Goal: Task Accomplishment & Management: Manage account settings

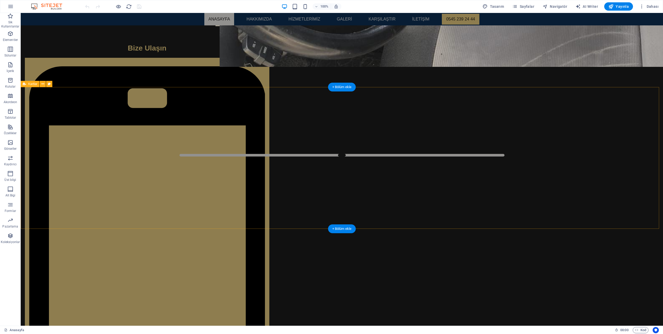
scroll to position [155, 0]
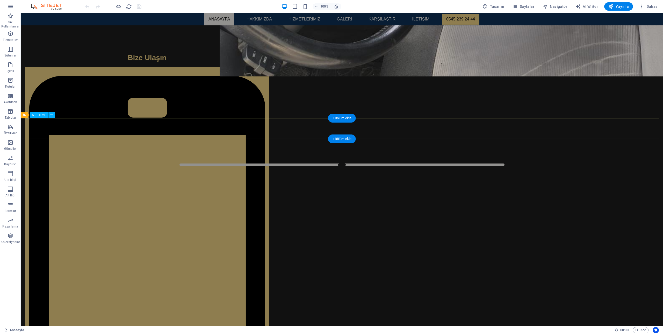
click at [50, 115] on icon at bounding box center [51, 114] width 3 height 5
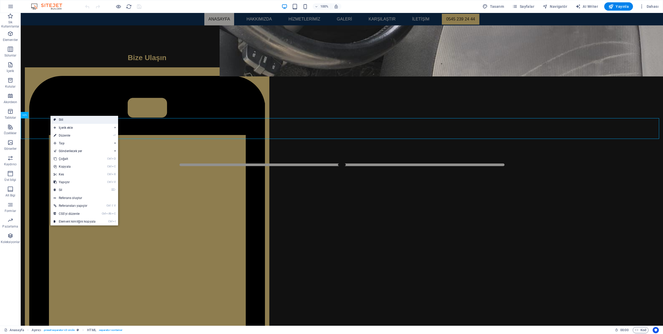
click at [66, 118] on link "Stil" at bounding box center [84, 120] width 68 height 8
select select "circle"
select select "rem"
select select "preset-separator-v3-circle"
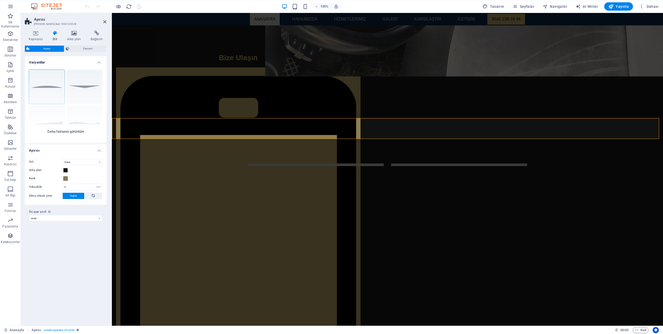
click at [85, 121] on div "Daire Varsayılan Çapraz Çokgen 1 Çokgen 2 Kare Zikzak" at bounding box center [66, 104] width 82 height 78
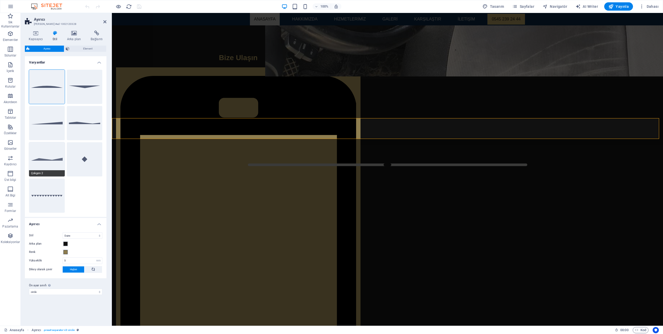
click at [56, 152] on button "Çokgen 2" at bounding box center [47, 159] width 36 height 34
select select "polygon2"
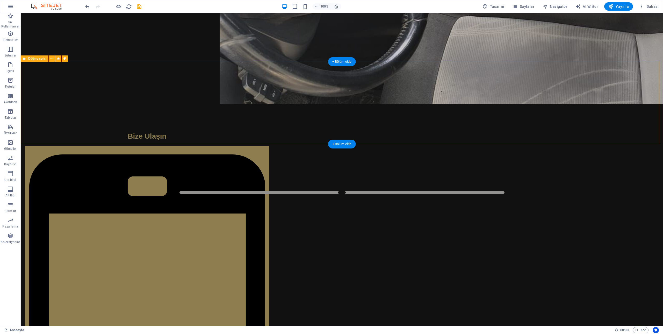
scroll to position [129, 0]
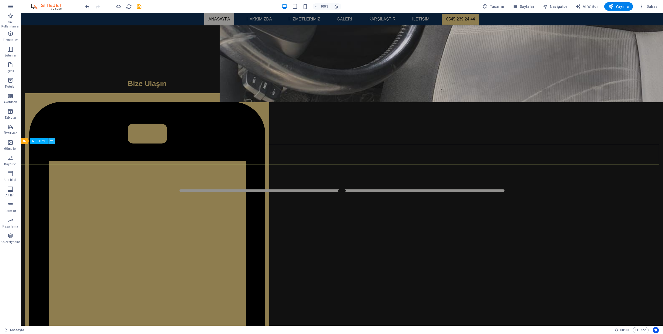
click at [49, 140] on button at bounding box center [51, 141] width 6 height 6
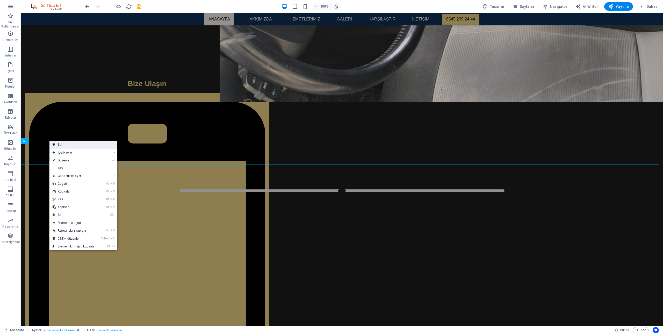
click at [65, 145] on link "Stil" at bounding box center [83, 145] width 68 height 8
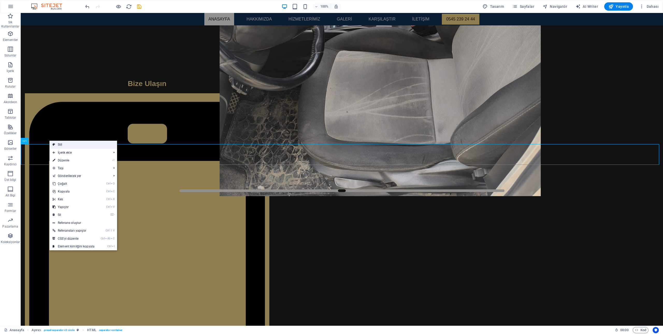
select select "polygon2"
select select "rem"
select select "preset-separator-v3-circle"
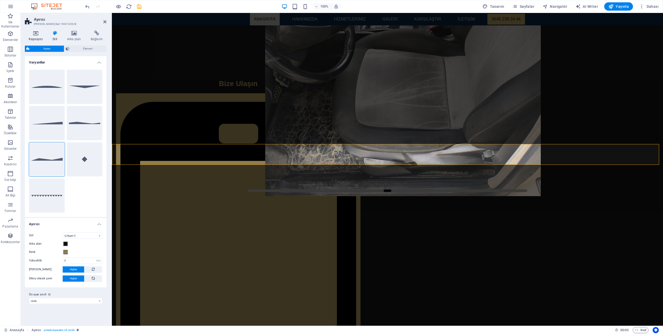
click at [35, 34] on icon at bounding box center [36, 33] width 22 height 5
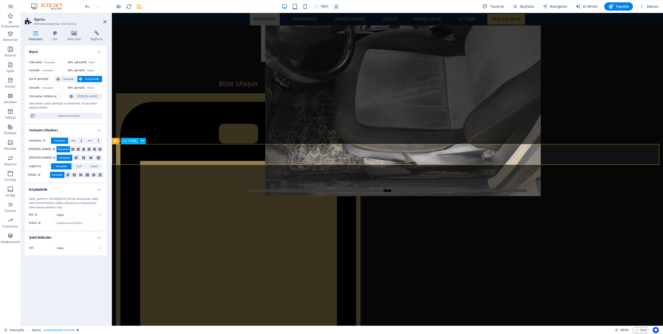
click at [142, 142] on icon at bounding box center [142, 140] width 3 height 5
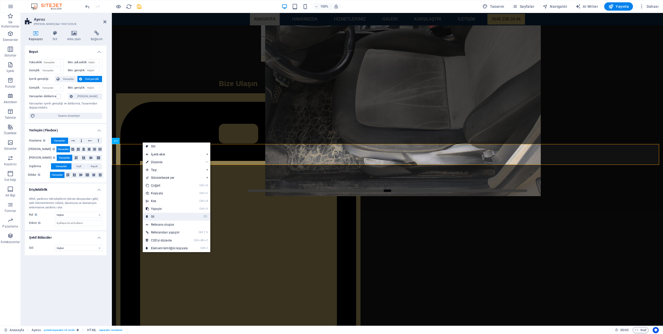
click at [161, 214] on link "⌦ Sil" at bounding box center [167, 217] width 48 height 8
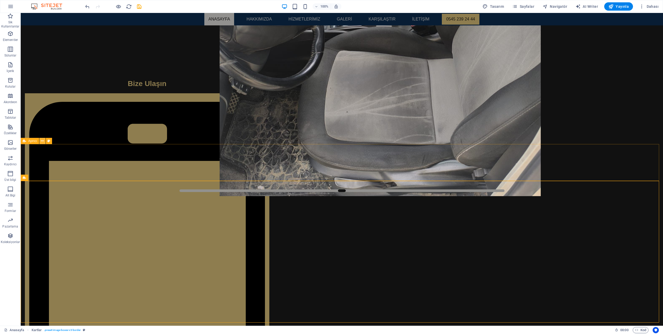
click at [41, 141] on icon at bounding box center [42, 140] width 3 height 5
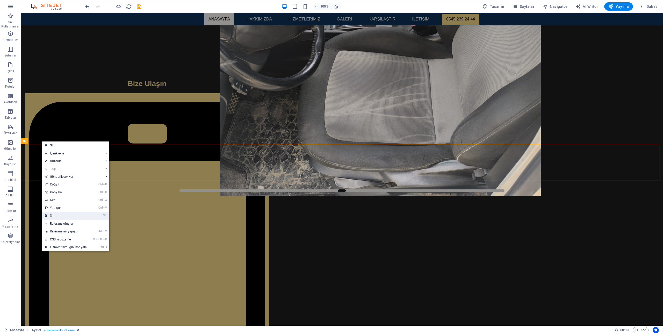
click at [58, 214] on link "⌦ Sil" at bounding box center [66, 216] width 48 height 8
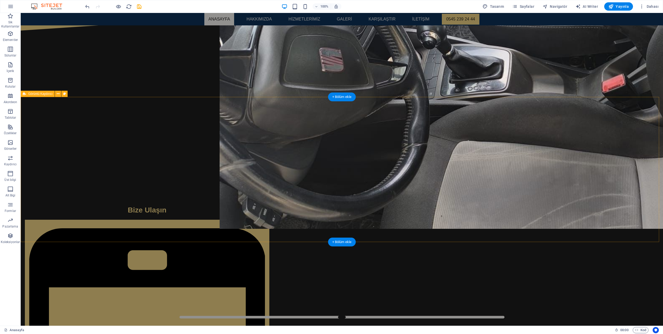
scroll to position [0, 0]
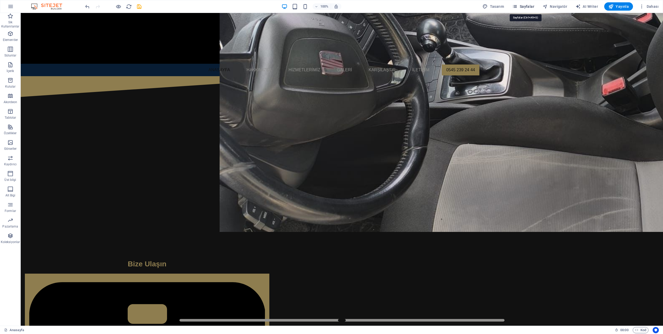
click at [517, 5] on icon "button" at bounding box center [514, 6] width 5 height 5
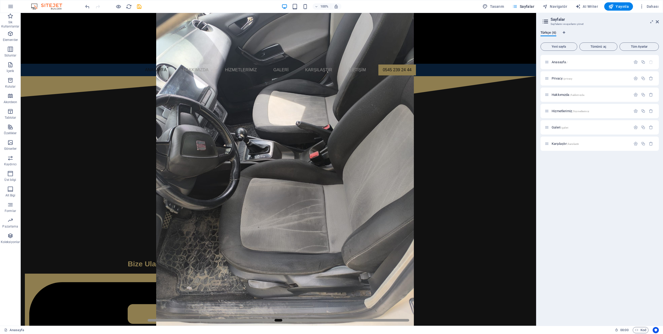
click at [524, 6] on span "Sayfalar" at bounding box center [523, 6] width 22 height 5
click at [556, 126] on span "Galeri /galeri" at bounding box center [559, 127] width 17 height 4
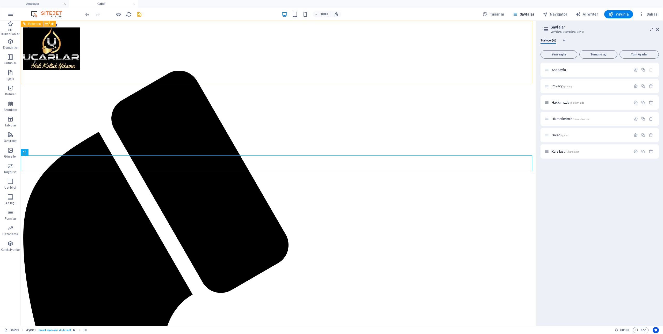
click at [47, 25] on icon at bounding box center [46, 23] width 3 height 5
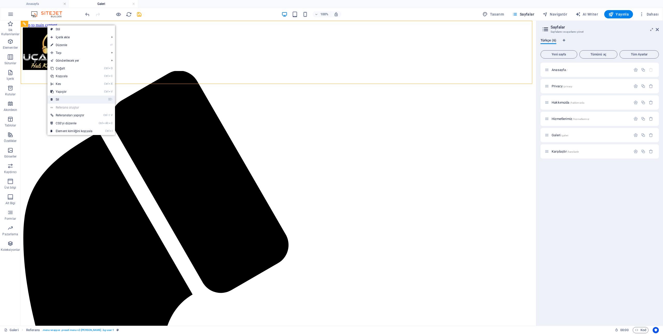
click at [61, 97] on link "⌦ Sil" at bounding box center [71, 100] width 48 height 8
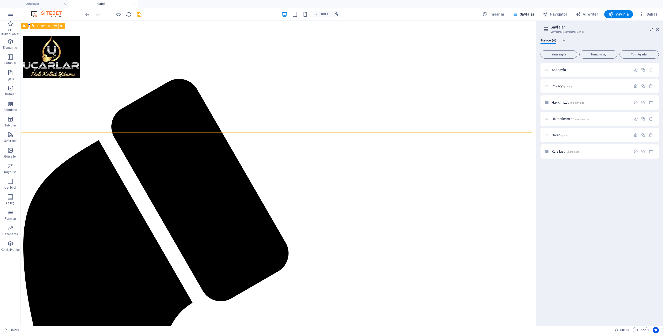
click at [57, 26] on button at bounding box center [55, 26] width 6 height 6
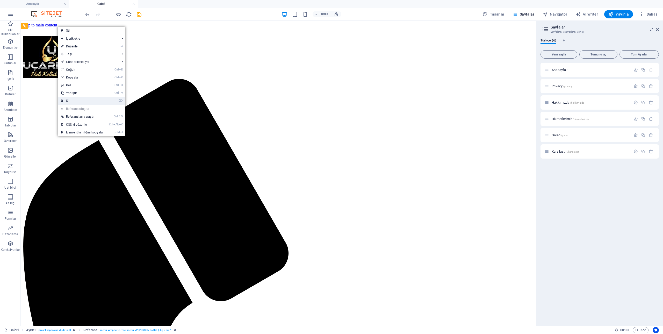
click at [70, 100] on link "⌦ Sil" at bounding box center [82, 101] width 48 height 8
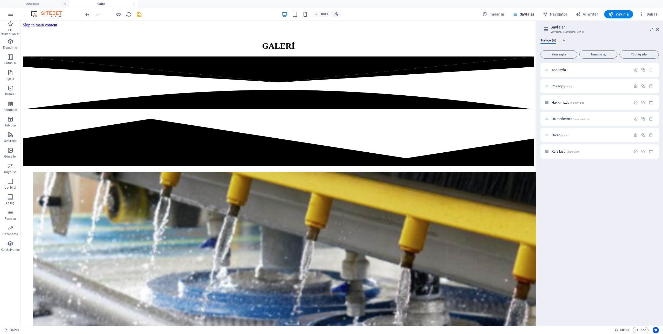
click at [89, 16] on icon "undo" at bounding box center [87, 14] width 6 height 6
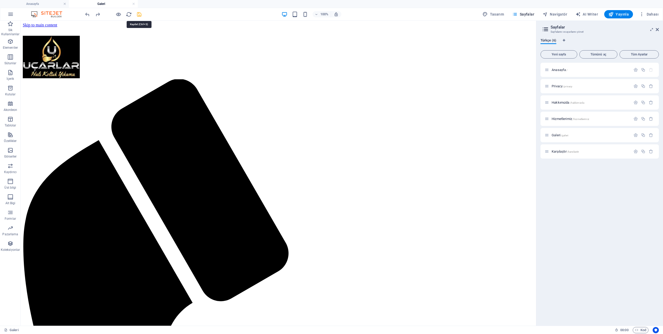
click at [138, 14] on icon "save" at bounding box center [139, 14] width 6 height 6
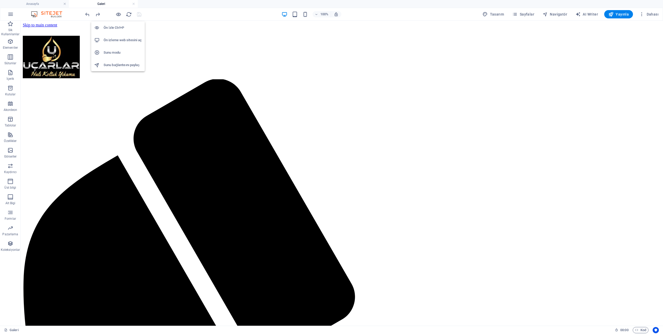
click at [117, 40] on h6 "Ön izleme web sitesini aç" at bounding box center [123, 40] width 38 height 6
click at [503, 13] on span "Tasarım" at bounding box center [492, 14] width 21 height 5
select select "px"
select select "400"
select select "px"
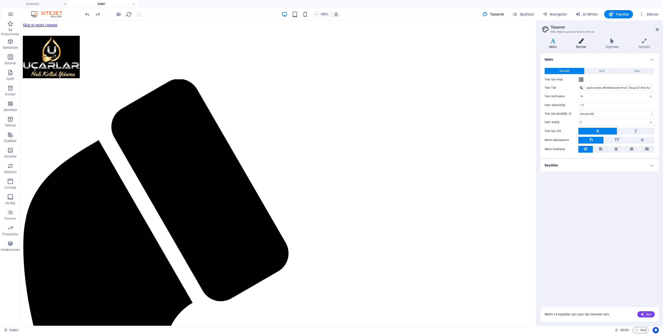
click at [584, 39] on icon at bounding box center [580, 40] width 27 height 5
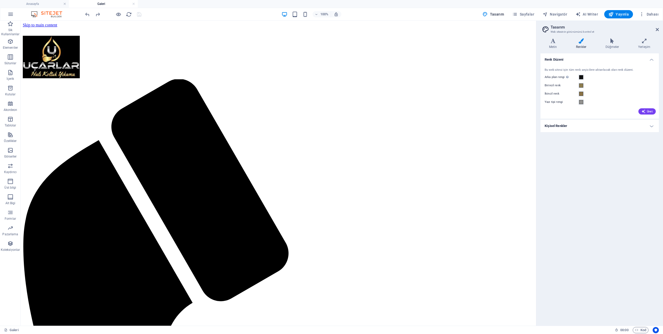
click at [593, 124] on h4 "Kişisel Renkler" at bounding box center [599, 126] width 118 height 12
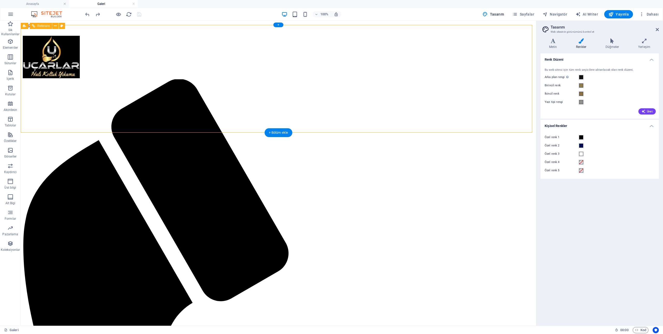
click at [530, 14] on span "Sayfalar" at bounding box center [523, 14] width 22 height 5
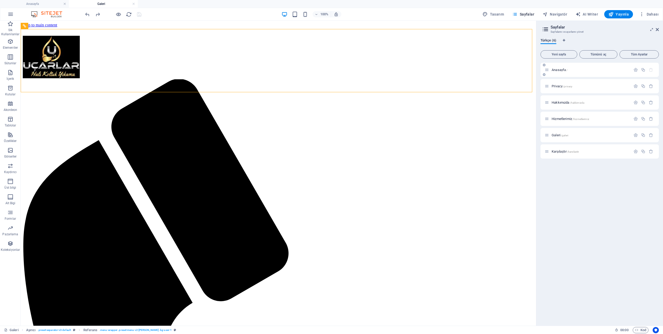
click at [559, 72] on div "Anasayfa /" at bounding box center [587, 70] width 86 height 6
click at [557, 69] on span "Anasayfa /" at bounding box center [559, 70] width 16 height 4
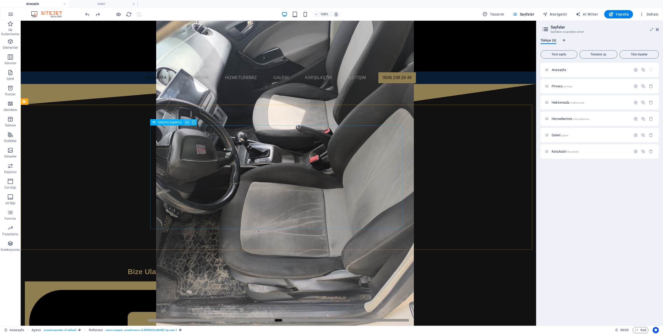
click at [188, 123] on icon at bounding box center [187, 122] width 3 height 5
click at [42, 69] on icon at bounding box center [41, 68] width 3 height 5
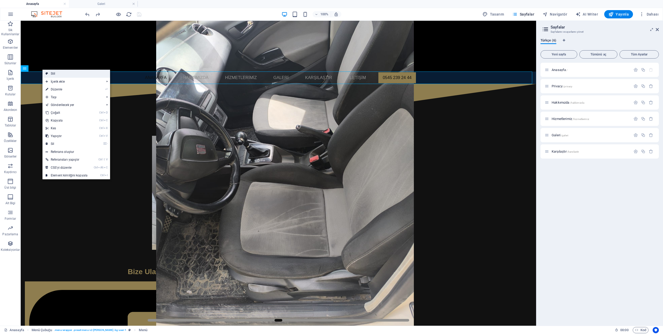
click at [49, 74] on link "Stil" at bounding box center [76, 74] width 68 height 8
select select "rem"
select select "preset-menu-v2-loki"
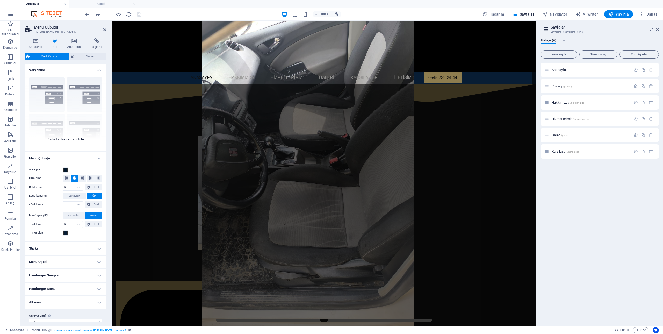
scroll to position [8, 0]
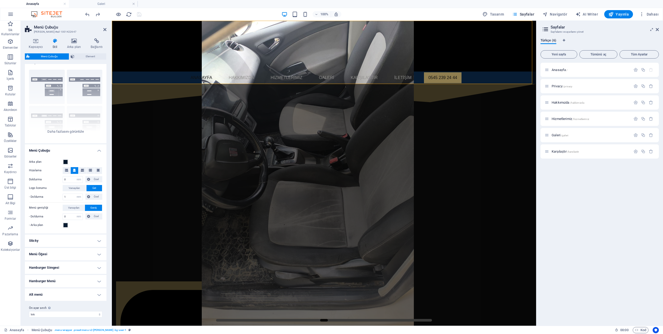
click at [61, 244] on h4 "Sticky" at bounding box center [66, 240] width 82 height 12
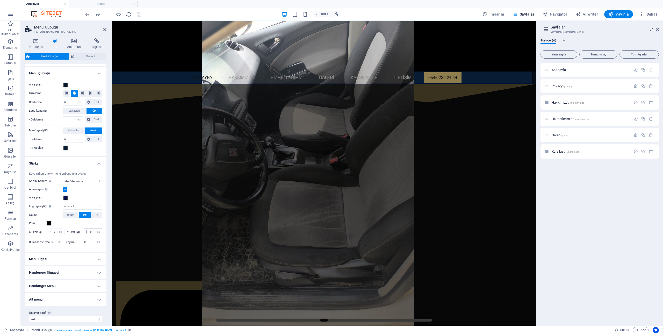
scroll to position [97, 0]
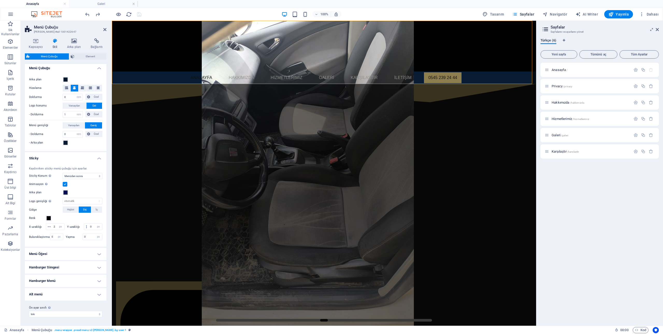
click at [61, 255] on h4 "Menü Öğesi" at bounding box center [66, 253] width 82 height 12
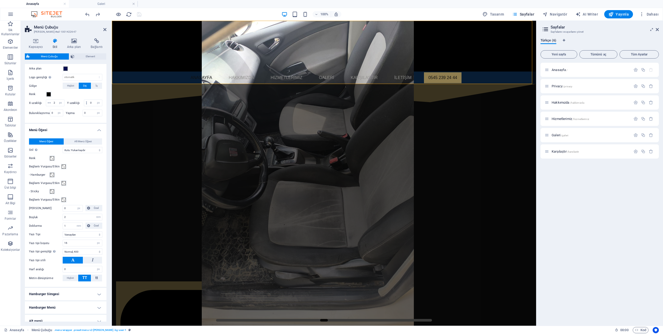
scroll to position [247, 0]
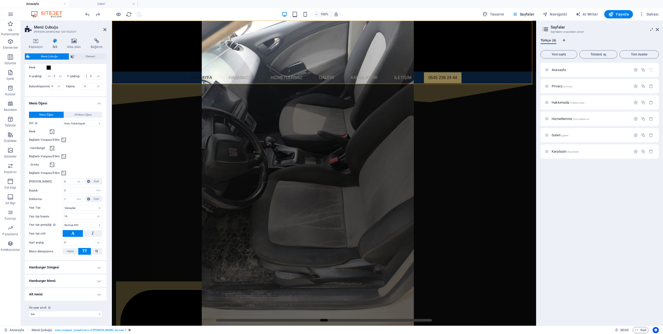
click at [57, 261] on ul "Menü Çubuğu Arka plan Hizalama Doldurma 0 px rem % vh vw Özel Özel 0 px rem % v…" at bounding box center [66, 105] width 82 height 389
click at [57, 267] on h4 "Hamburger Simgesi" at bounding box center [66, 267] width 82 height 12
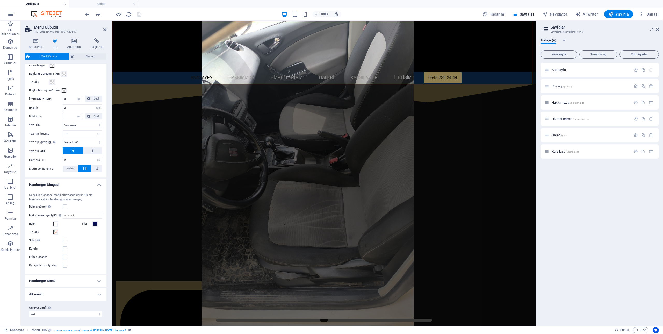
scroll to position [330, 0]
click at [93, 224] on span at bounding box center [95, 224] width 4 height 4
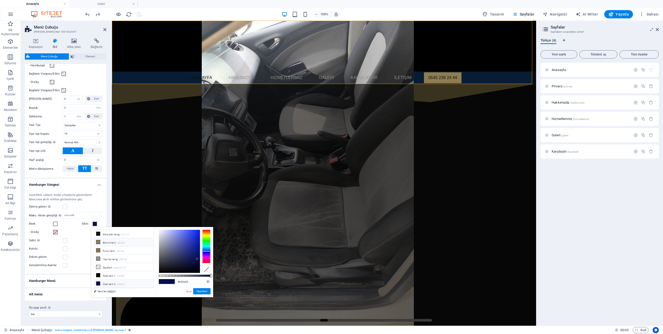
click at [101, 243] on li "Birincil renk #8e7d4f" at bounding box center [124, 242] width 60 height 8
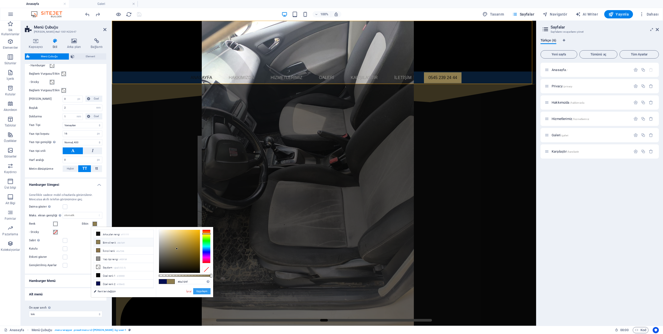
click at [204, 290] on button "Uygulayın" at bounding box center [201, 291] width 17 height 6
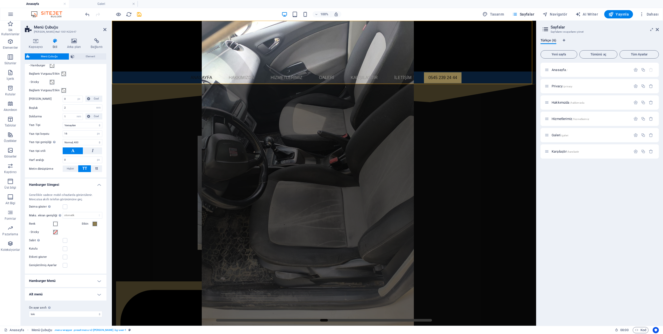
click at [66, 280] on h4 "Hamburger Menü" at bounding box center [66, 280] width 82 height 12
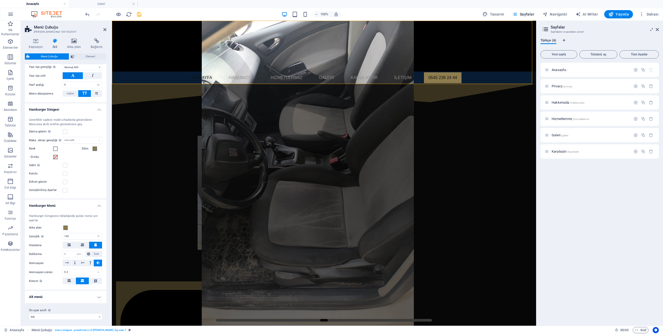
scroll to position [407, 0]
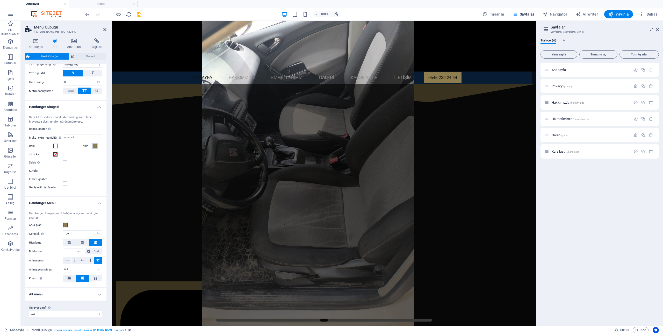
click at [94, 146] on span at bounding box center [95, 146] width 4 height 4
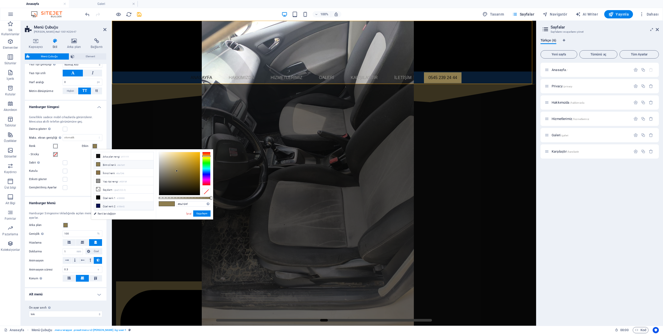
click at [101, 205] on li "Özel renk 2 #050e52" at bounding box center [124, 206] width 60 height 8
type input "#050e52"
click at [199, 213] on button "Uygulayın" at bounding box center [201, 213] width 17 height 6
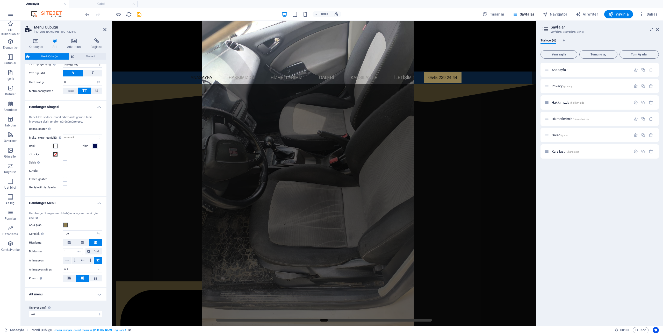
click at [43, 296] on h4 "Alt menü" at bounding box center [66, 294] width 82 height 12
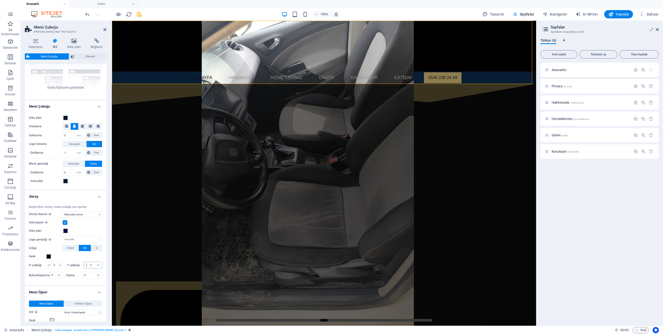
scroll to position [78, 0]
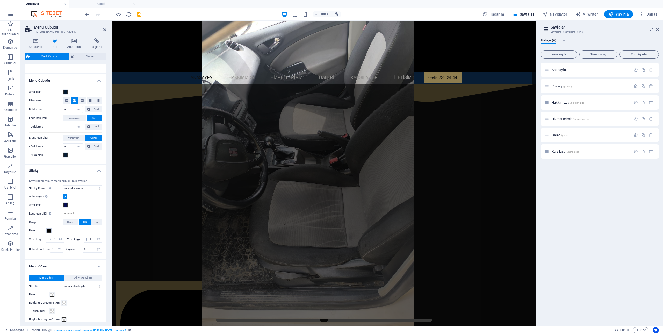
click at [47, 229] on span at bounding box center [49, 230] width 4 height 4
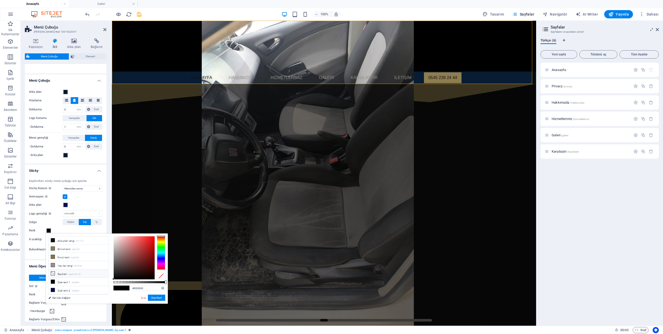
scroll to position [6, 0]
click at [71, 290] on li "Özel renk 3 #ffffff" at bounding box center [79, 292] width 60 height 8
type input "#ffffff"
click at [155, 297] on button "Uygulayın" at bounding box center [156, 297] width 17 height 6
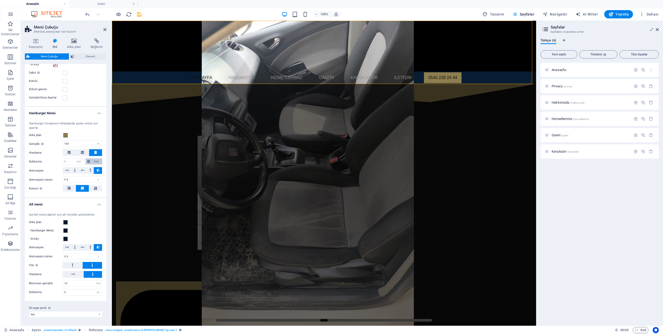
scroll to position [497, 0]
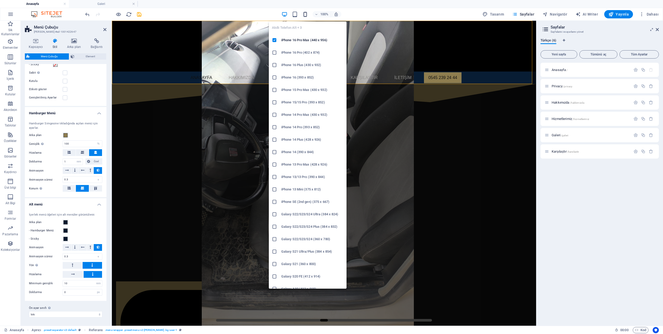
click at [305, 13] on icon "button" at bounding box center [305, 14] width 6 height 6
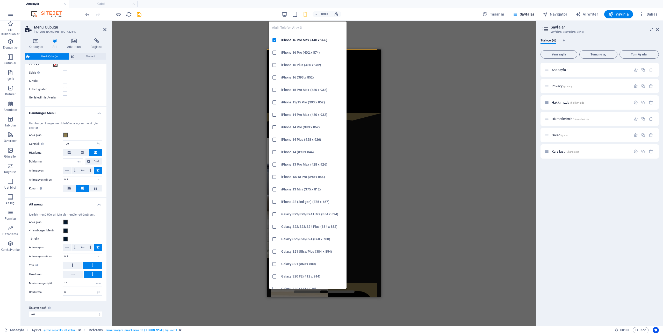
type input "1"
type input "4"
type input "0"
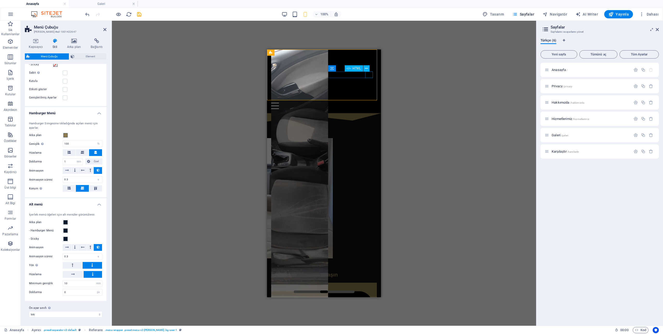
click at [368, 102] on div "Menu" at bounding box center [324, 105] width 106 height 6
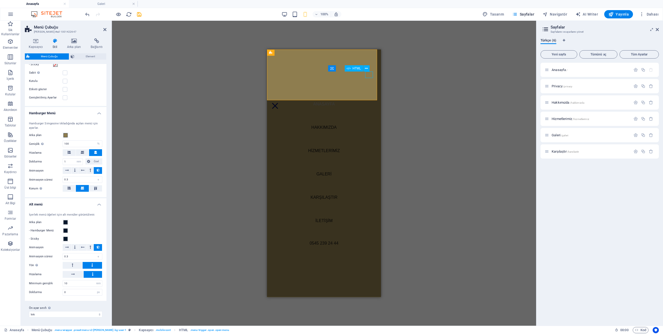
click at [279, 102] on div "Menu" at bounding box center [275, 105] width 8 height 6
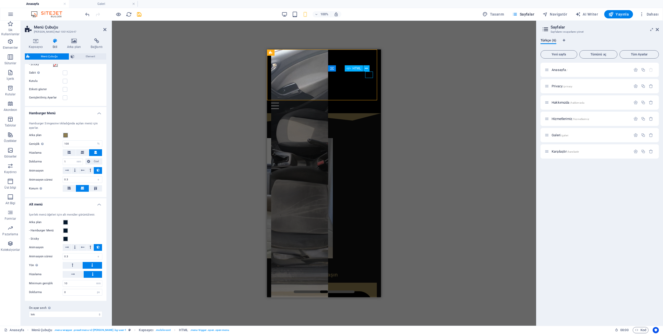
click at [368, 102] on div "Menu" at bounding box center [324, 105] width 106 height 6
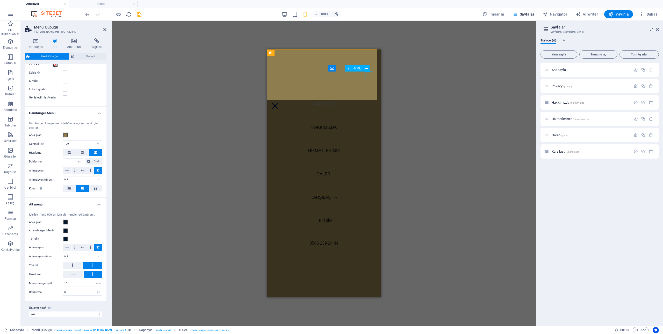
click at [279, 102] on div "Menu" at bounding box center [275, 105] width 8 height 6
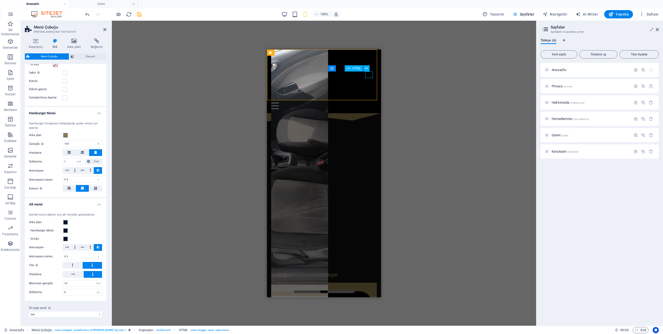
click at [368, 102] on div "Menu" at bounding box center [324, 105] width 106 height 6
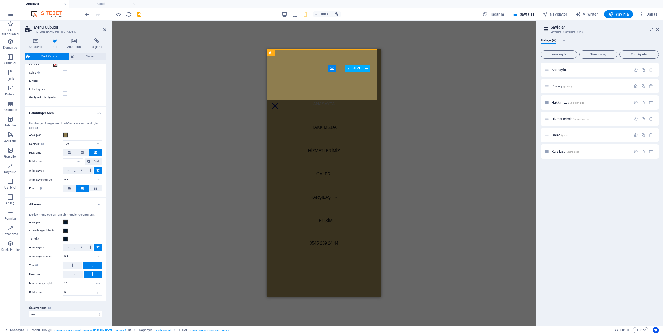
click at [279, 102] on div "Menu" at bounding box center [275, 105] width 8 height 6
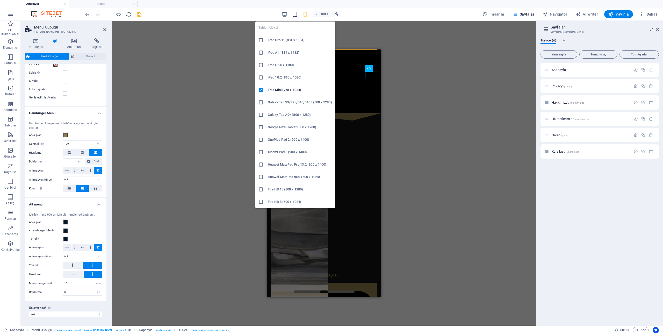
click at [294, 16] on icon "button" at bounding box center [295, 14] width 6 height 6
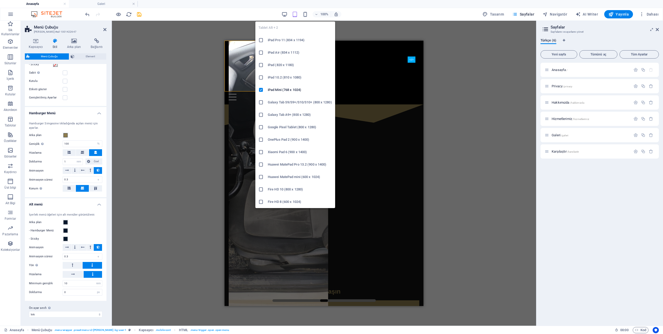
type input "2"
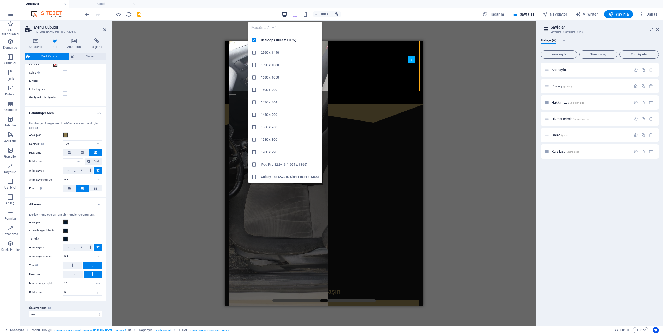
click at [285, 14] on icon "button" at bounding box center [284, 14] width 6 height 6
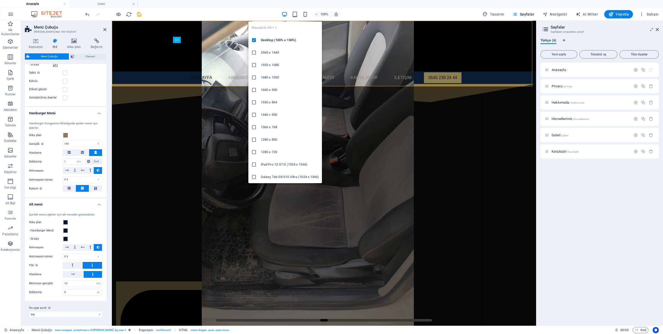
type input "0"
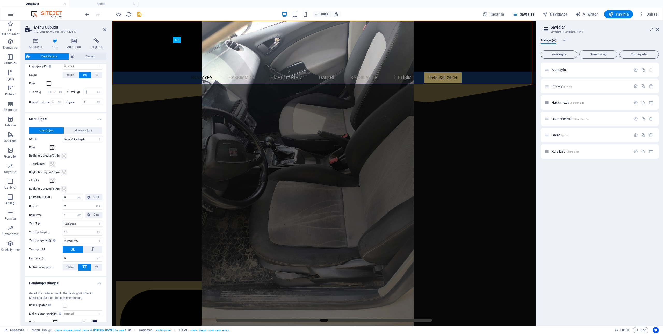
scroll to position [213, 0]
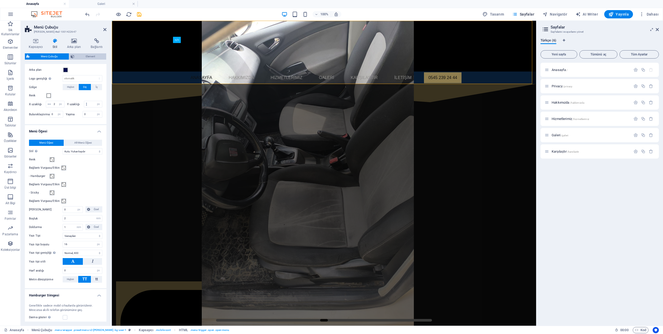
click at [82, 58] on span "Element" at bounding box center [90, 56] width 29 height 6
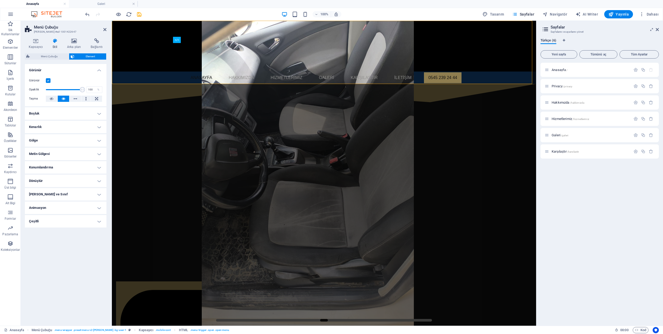
click at [91, 114] on h4 "Boşluk" at bounding box center [66, 113] width 82 height 12
click at [70, 111] on h4 "Boşluk" at bounding box center [66, 111] width 82 height 9
click at [60, 129] on h4 "Kenarlık" at bounding box center [66, 127] width 82 height 12
click at [60, 129] on h4 "Kenarlık" at bounding box center [66, 125] width 82 height 9
click at [50, 200] on h4 "[PERSON_NAME] ve Sınıf" at bounding box center [66, 194] width 82 height 12
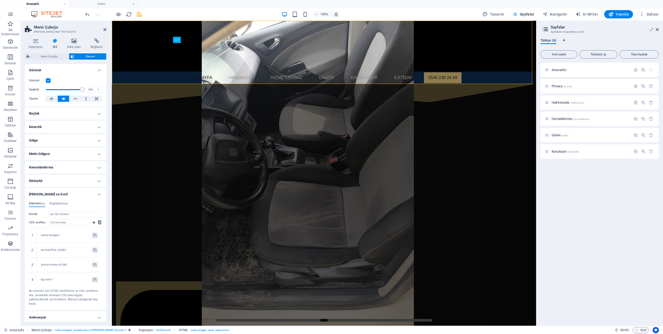
click at [47, 194] on h4 "[PERSON_NAME] ve Sınıf" at bounding box center [66, 192] width 82 height 9
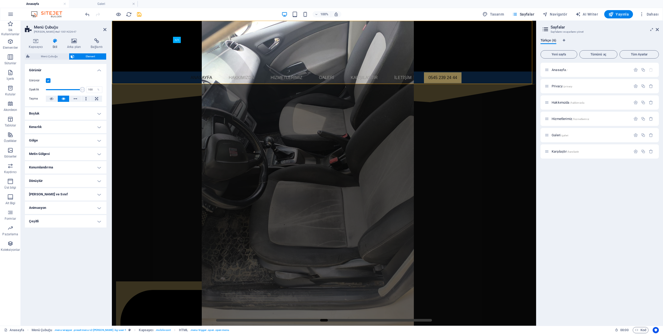
click at [54, 210] on h4 "Animasyon" at bounding box center [66, 207] width 82 height 12
click at [57, 228] on div "Kopyala Yapıştır Ön izleme Animasyon ekleme Göster / Gizle Yukarı/Aşağı kaydır …" at bounding box center [66, 221] width 82 height 20
click at [58, 224] on select "Animasyon ekleme Göster / Gizle Yukarı/[GEOGRAPHIC_DATA] kaydır Yakınlaştır/Uza…" at bounding box center [65, 223] width 73 height 6
select select "slide"
click at [29, 220] on select "Animasyon ekleme Göster / Gizle Yukarı/[GEOGRAPHIC_DATA] kaydır Yakınlaştır/Uza…" at bounding box center [65, 223] width 73 height 6
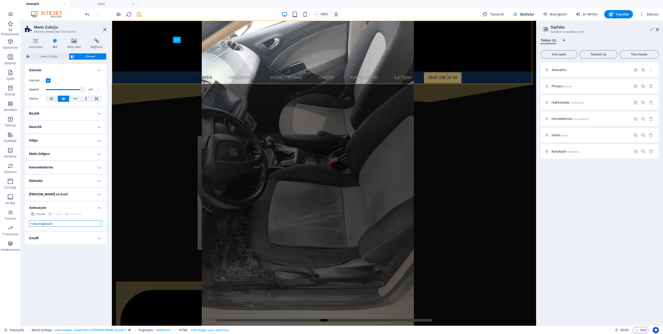
select select "scroll"
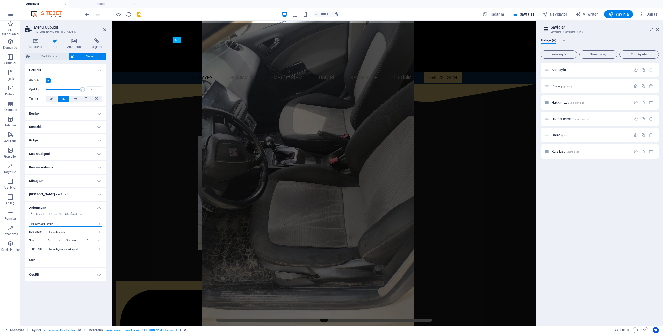
click at [57, 223] on select "Animasyon ekleme Göster / Gizle Yukarı/[GEOGRAPHIC_DATA] kaydır Yakınlaştır/Uza…" at bounding box center [65, 223] width 73 height 6
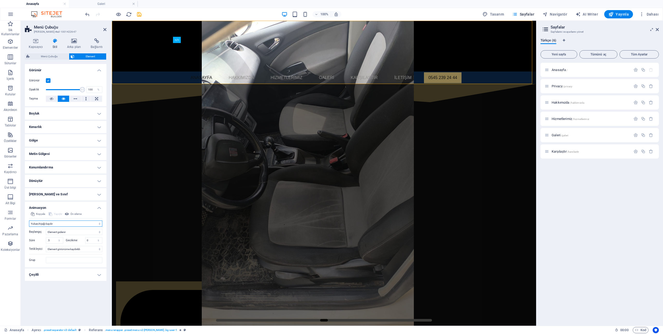
select select "move-top-to-bottom"
click at [29, 220] on select "Animasyon ekleme Göster / Gizle Yukarı/[GEOGRAPHIC_DATA] kaydır Yakınlaştır/Uza…" at bounding box center [65, 223] width 73 height 6
click at [61, 275] on h4 "Çeşitli" at bounding box center [66, 274] width 82 height 12
click at [48, 55] on span "Menü Çubuğu" at bounding box center [49, 56] width 36 height 6
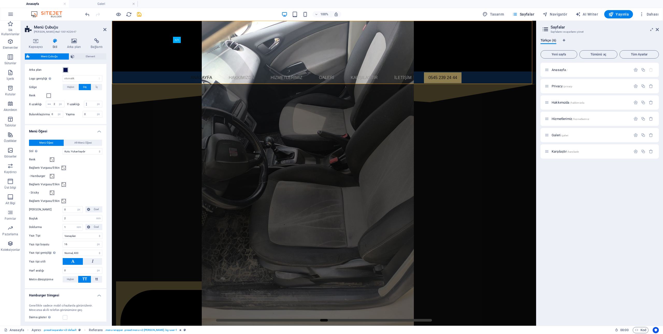
click at [67, 71] on span at bounding box center [65, 70] width 4 height 4
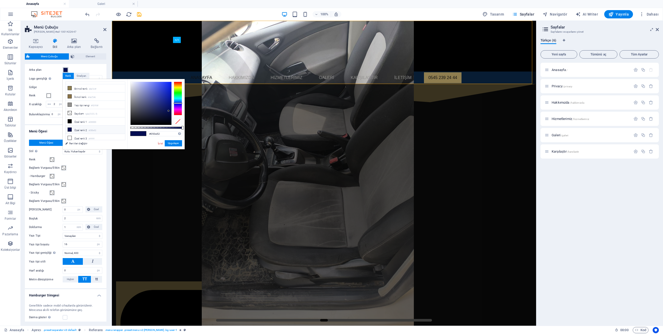
scroll to position [6, 0]
click at [77, 135] on li "Özel renk 3 #ffffff" at bounding box center [95, 138] width 60 height 8
click at [79, 93] on li "İkincil renk #8a7246" at bounding box center [95, 96] width 60 height 8
type input "#8a7246"
click at [173, 142] on button "Uygulayın" at bounding box center [173, 143] width 17 height 6
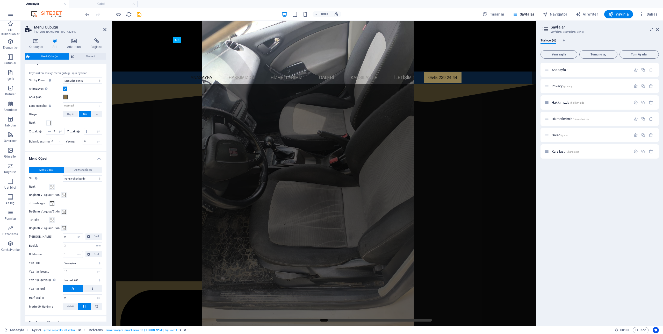
scroll to position [83, 0]
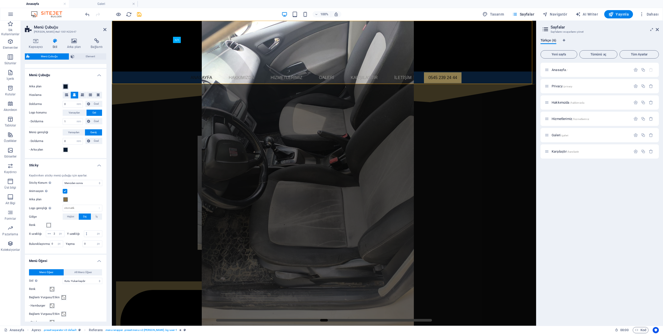
click at [65, 87] on span at bounding box center [65, 86] width 4 height 4
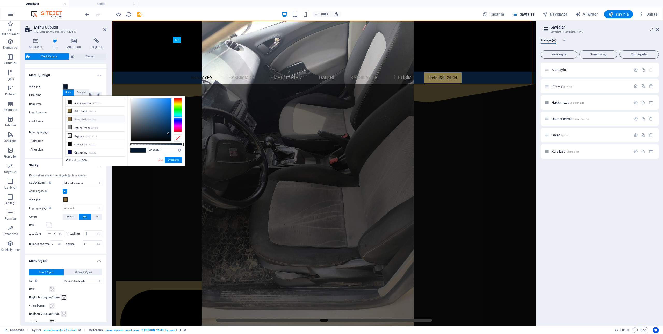
click at [75, 118] on li "İkincil renk #8a7246" at bounding box center [95, 119] width 60 height 8
type input "#8a7246"
click at [178, 159] on button "Uygulayın" at bounding box center [173, 160] width 17 height 6
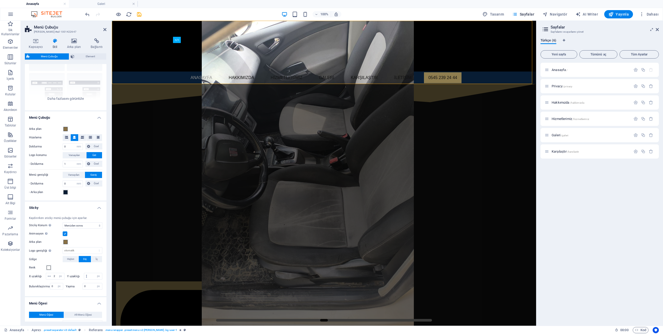
scroll to position [78, 0]
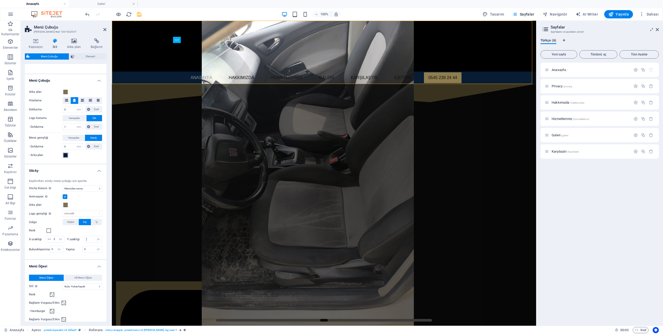
click at [65, 158] on button "- Arka plan" at bounding box center [66, 155] width 6 height 6
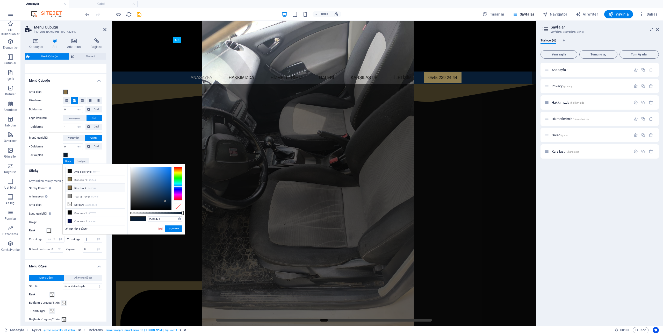
click at [85, 188] on li "İkincil renk #8a7246" at bounding box center [95, 188] width 60 height 8
type input "#8a7246"
click at [176, 228] on button "Uygulayın" at bounding box center [173, 228] width 17 height 6
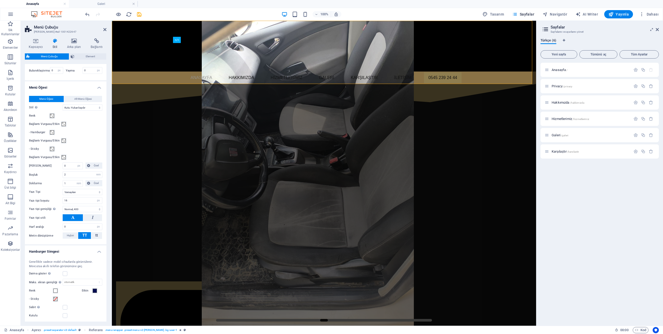
scroll to position [259, 0]
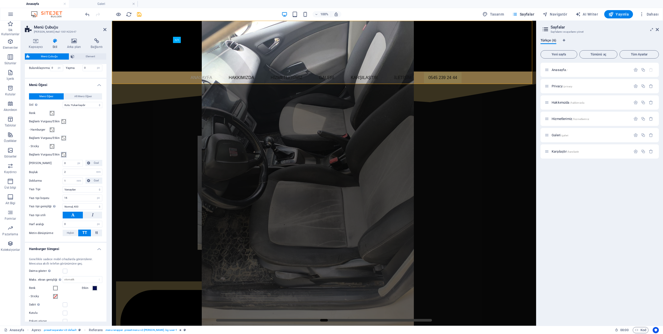
click at [64, 157] on span at bounding box center [64, 154] width 4 height 4
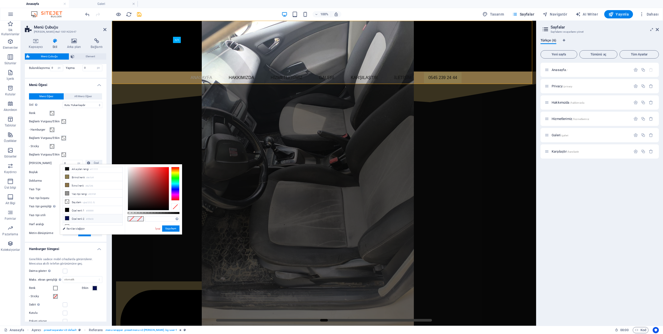
scroll to position [6, 0]
click at [74, 221] on li "Özel renk 3 #ffffff" at bounding box center [93, 223] width 60 height 8
type input "#ffffff"
click at [173, 227] on button "Uygulayın" at bounding box center [170, 228] width 17 height 6
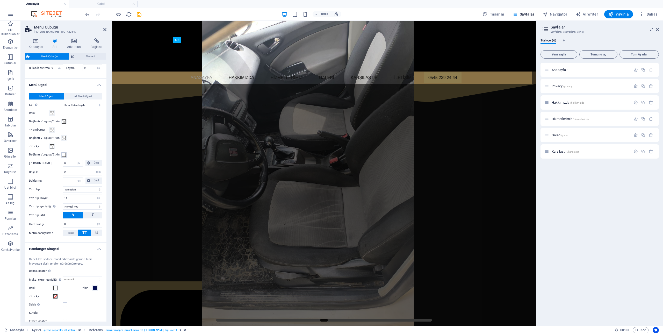
click at [64, 157] on span at bounding box center [64, 154] width 4 height 4
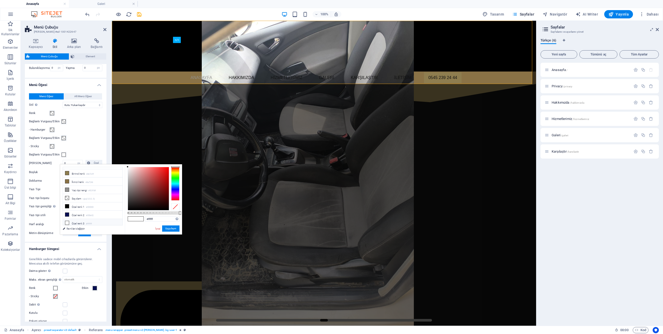
click at [96, 219] on li "Özel renk 3 #ffffff" at bounding box center [93, 223] width 60 height 8
click at [171, 228] on button "Uygulayın" at bounding box center [170, 228] width 17 height 6
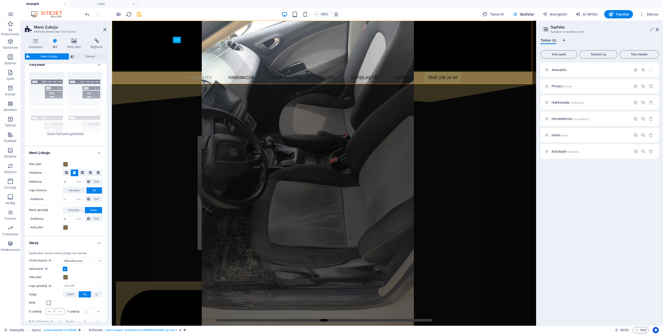
scroll to position [0, 0]
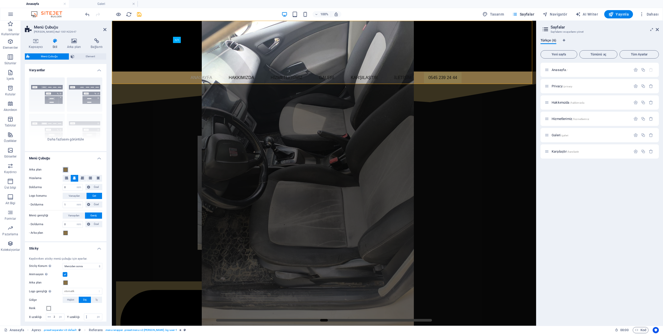
click at [67, 170] on span at bounding box center [65, 169] width 4 height 4
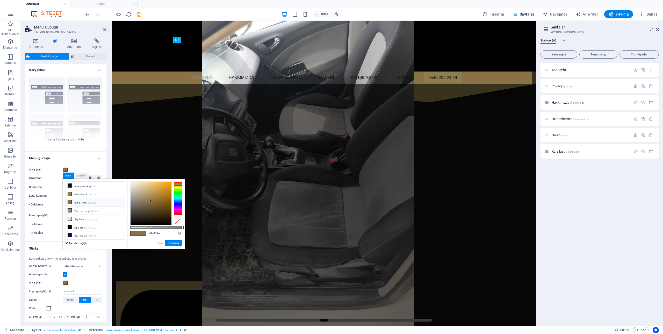
click at [79, 239] on li "Özel renk 3 #ffffff" at bounding box center [95, 243] width 60 height 8
type input "#ffffff"
click at [79, 241] on link "Renkleri değiştir" at bounding box center [93, 243] width 60 height 6
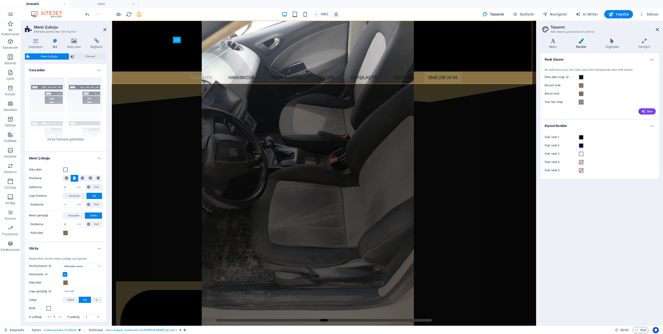
click at [580, 102] on span at bounding box center [581, 102] width 4 height 4
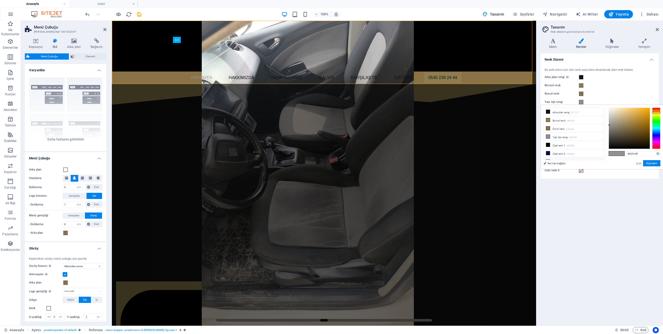
click at [556, 158] on li "Özel renk 3 #ffffff" at bounding box center [574, 161] width 60 height 8
type input "#ffffff"
click at [650, 164] on button "Uygulayın" at bounding box center [651, 163] width 17 height 6
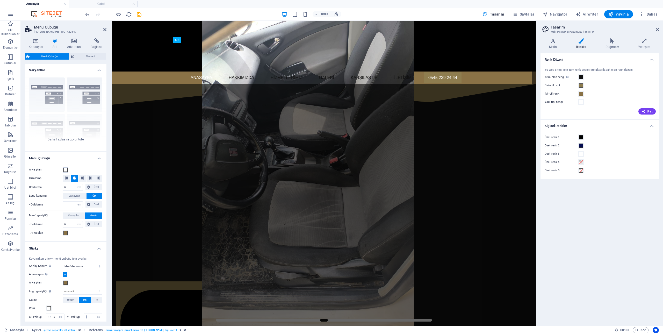
click at [65, 170] on span at bounding box center [65, 169] width 4 height 4
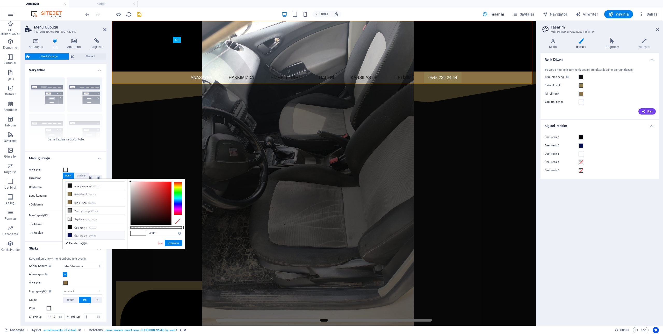
click at [86, 232] on li "Özel renk 2 #050e52" at bounding box center [95, 235] width 60 height 8
type input "#050e52"
click at [173, 241] on button "Uygulayın" at bounding box center [173, 243] width 17 height 6
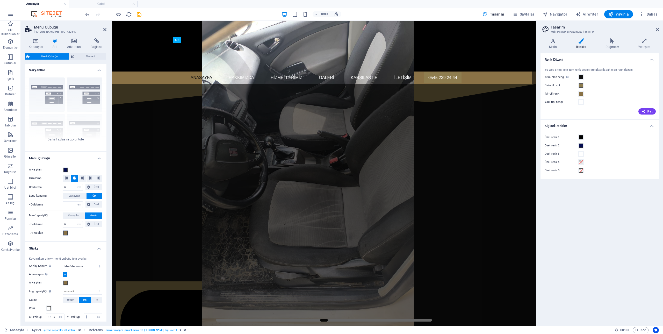
click at [66, 234] on span at bounding box center [65, 233] width 4 height 4
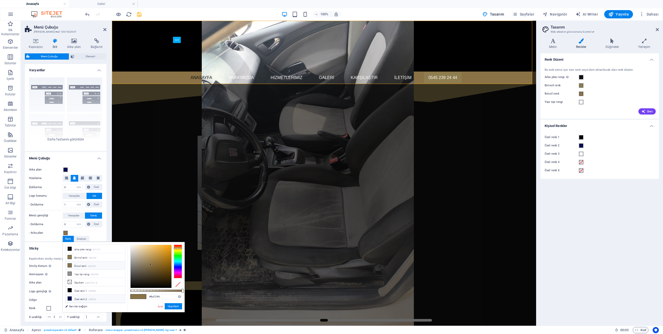
click at [79, 296] on li "Özel renk 2 #050e52" at bounding box center [95, 298] width 60 height 8
click at [173, 306] on button "Uygulayın" at bounding box center [173, 306] width 17 height 6
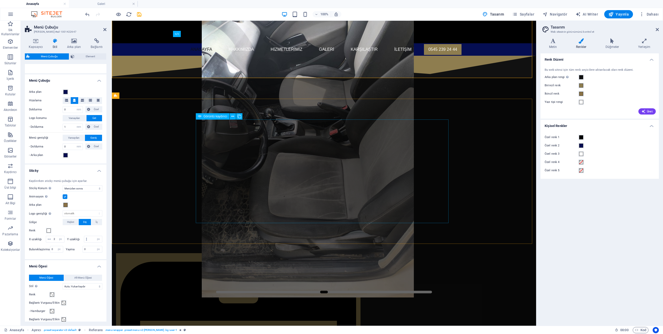
scroll to position [52, 0]
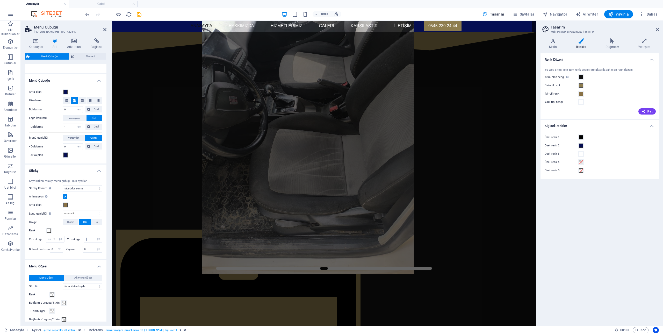
click at [66, 154] on span at bounding box center [65, 155] width 4 height 4
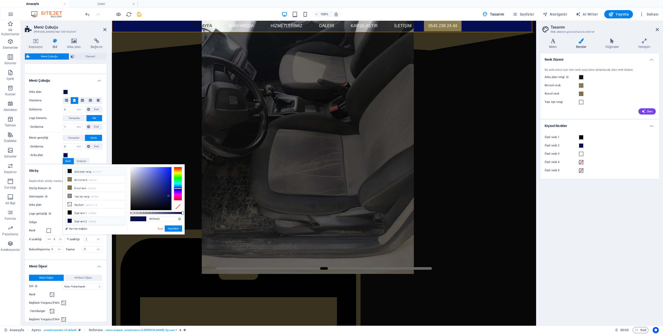
click at [94, 172] on li "Arka plan rengi #111111" at bounding box center [95, 171] width 60 height 8
click at [84, 212] on li "Özel renk 1 #000000" at bounding box center [95, 212] width 60 height 8
click at [91, 172] on li "Arka plan rengi #111111" at bounding box center [95, 171] width 60 height 8
type input "#111111"
click at [173, 228] on button "Uygulayın" at bounding box center [173, 228] width 17 height 6
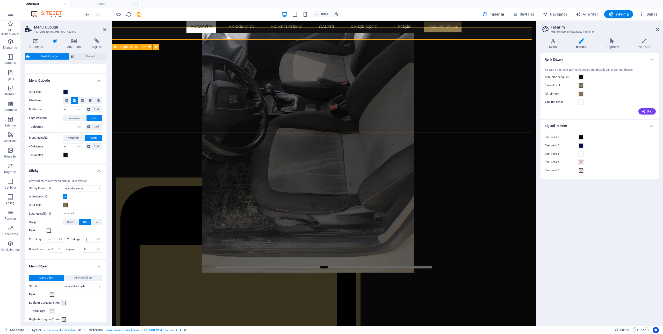
scroll to position [0, 0]
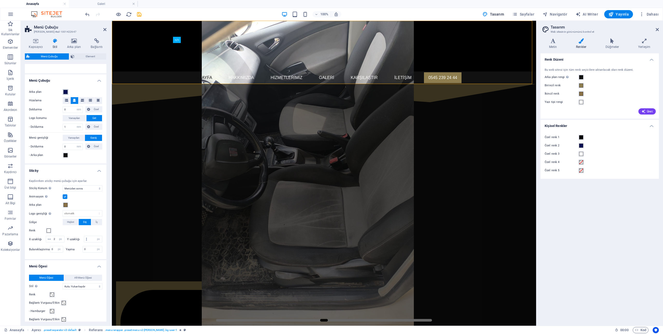
click at [66, 91] on span at bounding box center [65, 92] width 4 height 4
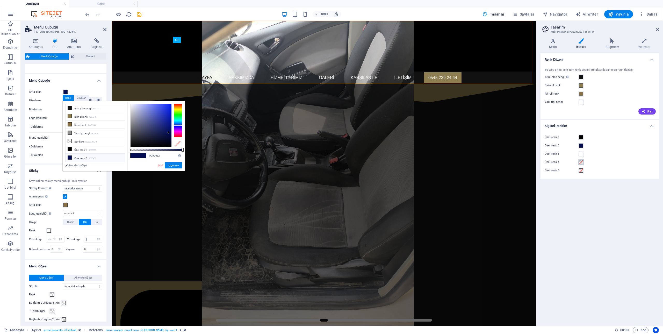
click at [581, 164] on span at bounding box center [581, 162] width 4 height 4
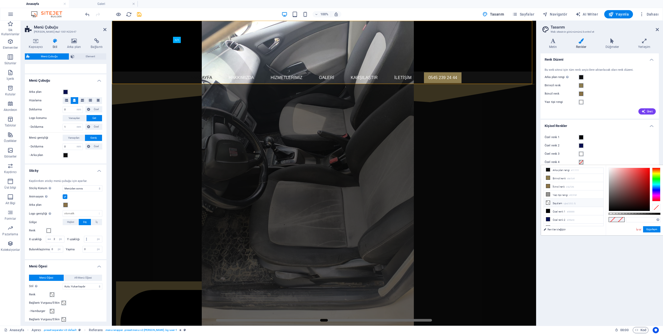
scroll to position [6, 0]
click at [628, 194] on div at bounding box center [629, 189] width 41 height 43
drag, startPoint x: 626, startPoint y: 194, endPoint x: 606, endPoint y: 185, distance: 22.0
click at [606, 185] on div "#989898 Desteklenen biçimler #0852ed rgb(8, 82, 237) rgba(8, 82, 237, %90) hsv(…" at bounding box center [634, 237] width 57 height 145
type input "#989898"
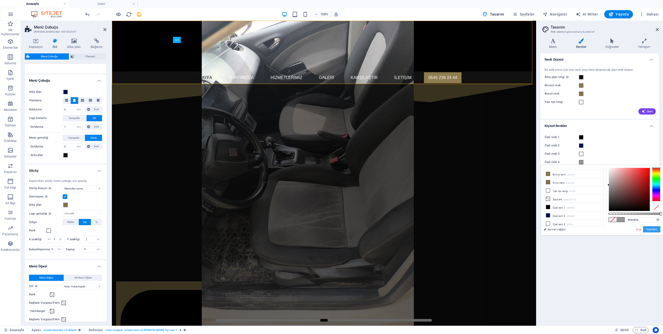
click at [654, 228] on button "Uygulayın" at bounding box center [651, 229] width 17 height 6
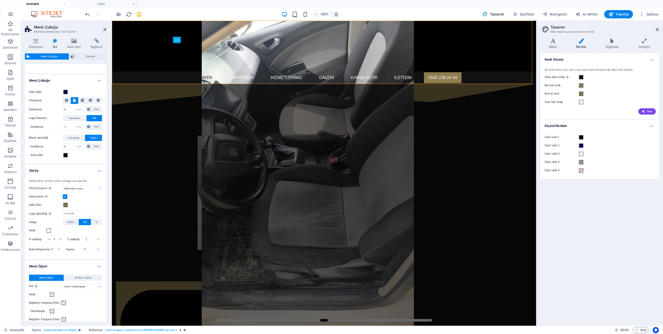
click at [69, 156] on div "- Arka plan" at bounding box center [65, 155] width 73 height 6
click at [63, 155] on button "- Arka plan" at bounding box center [66, 155] width 6 height 6
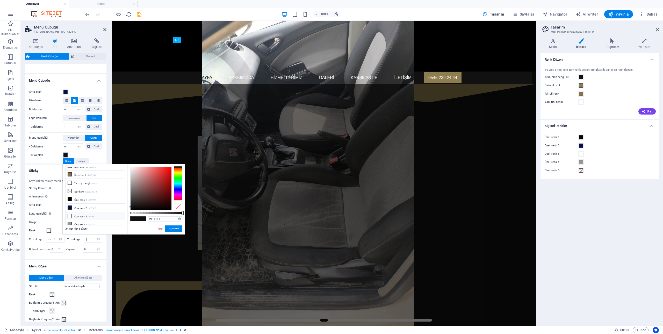
scroll to position [14, 0]
click at [82, 221] on li "Özel renk 4 #989898" at bounding box center [95, 223] width 60 height 8
type input "#989898"
click at [175, 229] on button "Uygulayın" at bounding box center [173, 228] width 17 height 6
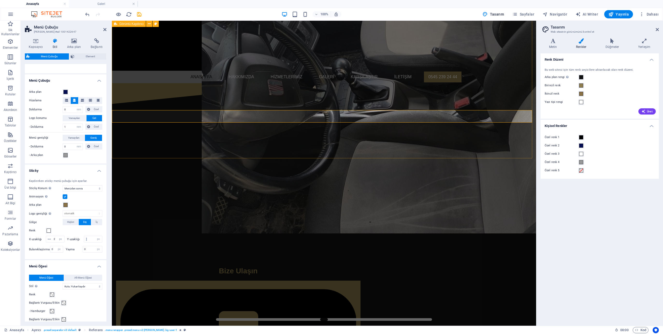
scroll to position [0, 0]
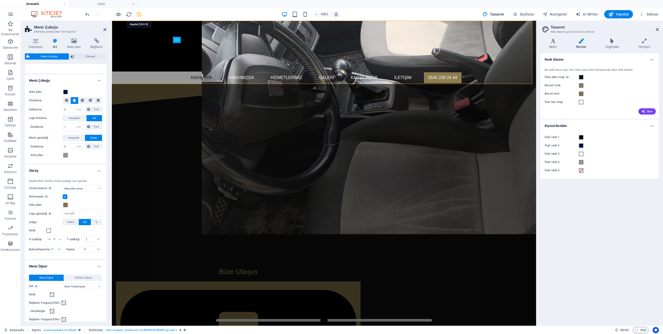
click at [140, 15] on icon "save" at bounding box center [139, 14] width 6 height 6
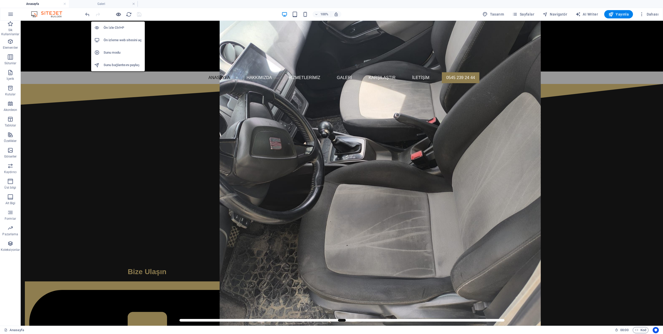
click at [119, 14] on icon "button" at bounding box center [118, 14] width 6 height 6
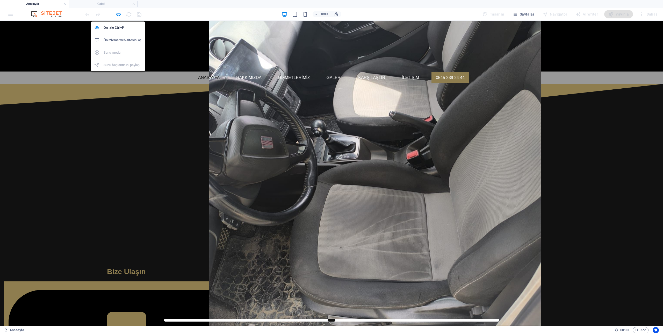
click at [119, 40] on h6 "Ön izleme web sitesini aç" at bounding box center [123, 40] width 38 height 6
click at [119, 14] on icon "button" at bounding box center [118, 14] width 6 height 6
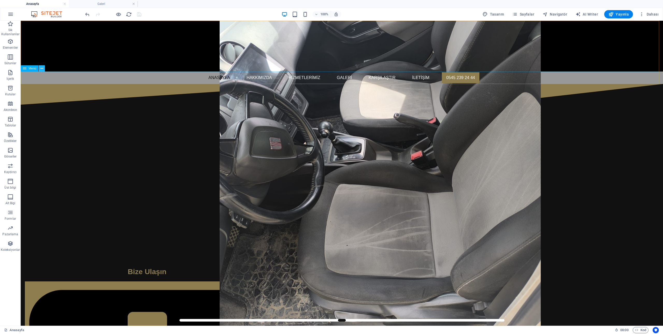
click at [43, 68] on button at bounding box center [42, 68] width 6 height 6
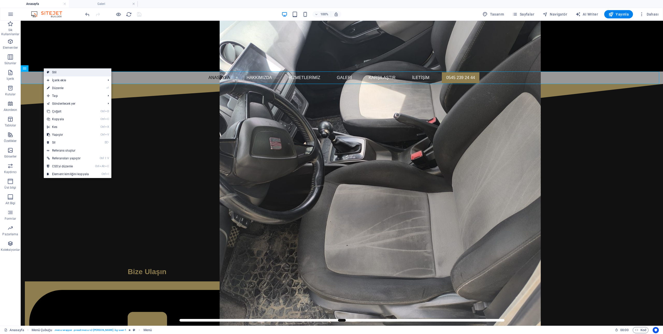
click at [46, 71] on link "Stil" at bounding box center [78, 72] width 68 height 8
select select "rem"
select select "sticky_menu"
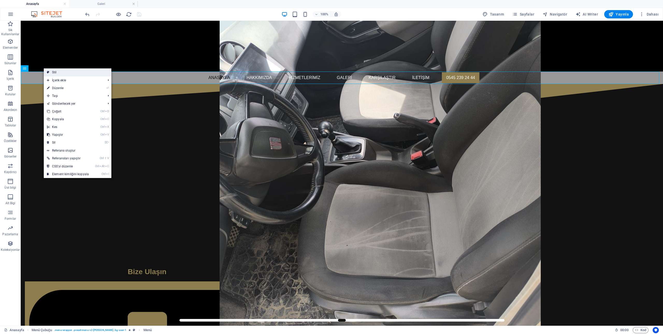
select select "px"
select select "hover_box_bottom"
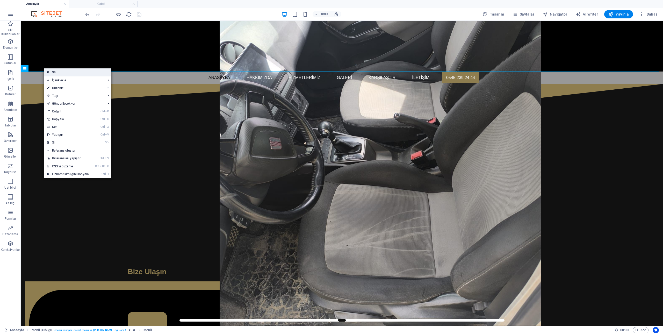
select select "px"
select select "rem"
select select "px"
select select "400"
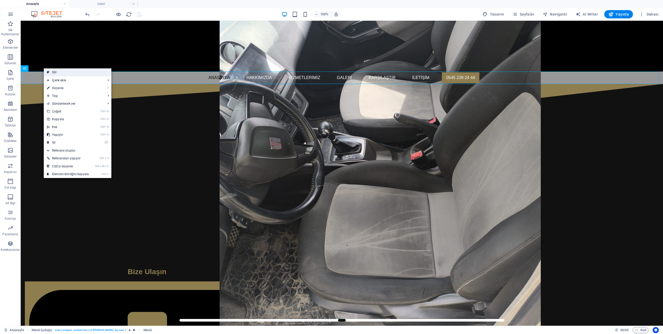
select select "px"
select select "%"
select select "rem"
select select "px"
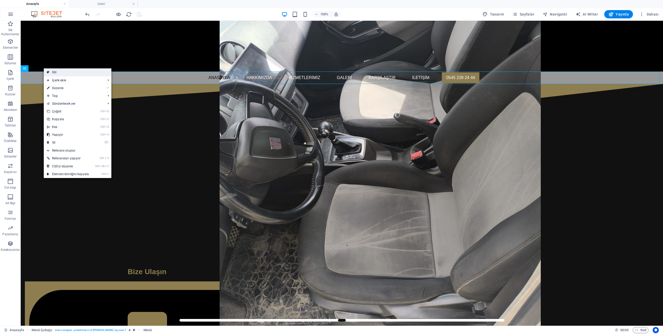
select select "preset-menu-v2-loki"
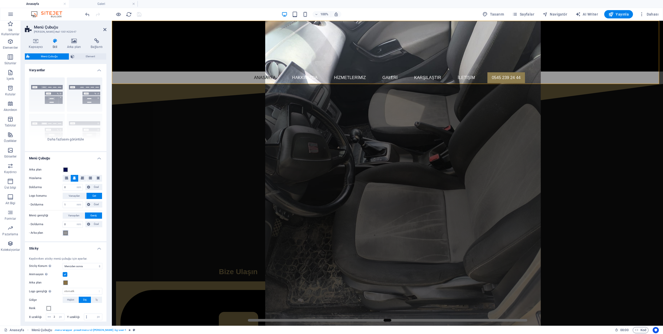
click at [64, 233] on span at bounding box center [65, 233] width 4 height 4
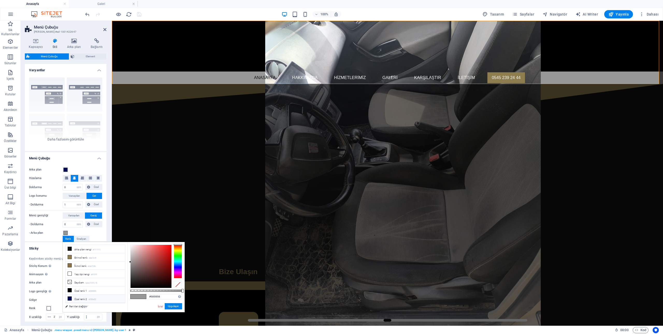
click at [85, 294] on li "Özel renk 2 #050e52" at bounding box center [95, 298] width 60 height 8
type input "#050e52"
click at [174, 307] on button "Uygulayın" at bounding box center [173, 306] width 17 height 6
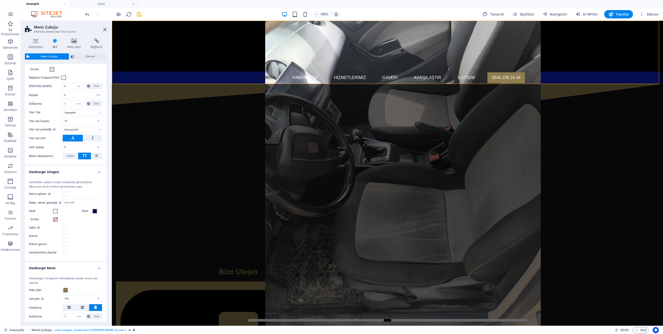
scroll to position [337, 0]
click at [96, 212] on span at bounding box center [95, 210] width 4 height 4
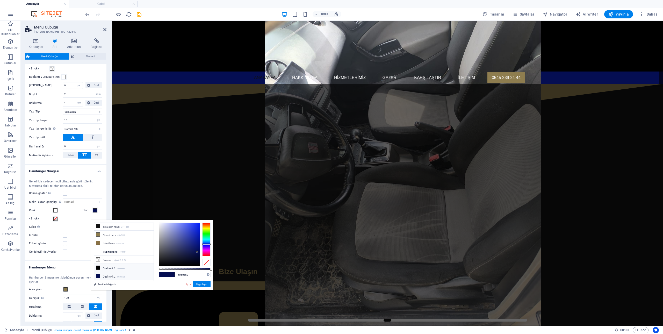
scroll to position [0, 0]
click at [103, 243] on li "İkincil renk #8a7246" at bounding box center [124, 243] width 60 height 8
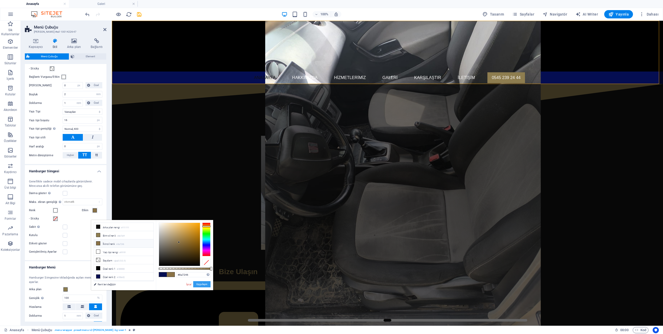
click at [201, 282] on button "Uygulayın" at bounding box center [201, 284] width 17 height 6
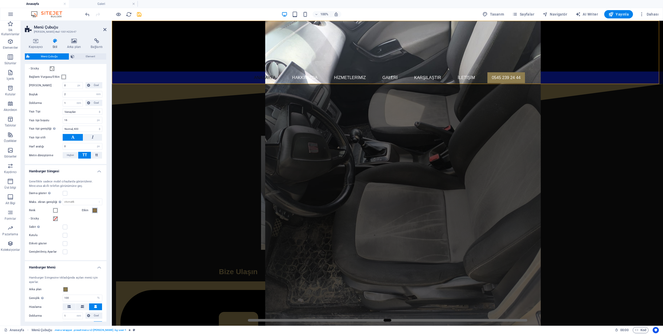
click at [94, 212] on span at bounding box center [95, 210] width 4 height 4
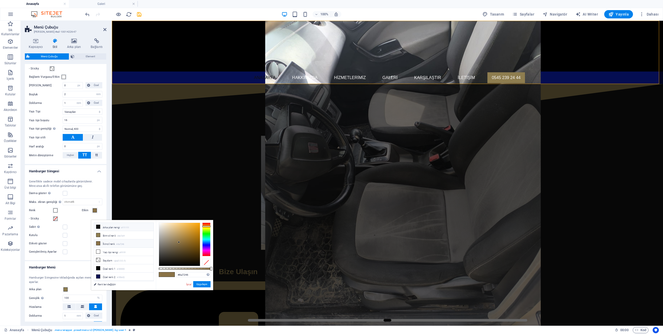
click at [98, 224] on li "Arka plan rengi #111111" at bounding box center [124, 227] width 60 height 8
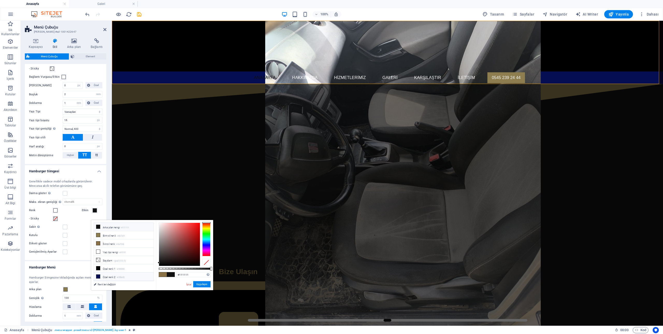
click at [109, 273] on li "Özel renk 2 #050e52" at bounding box center [124, 276] width 60 height 8
type input "#050e52"
click at [206, 283] on button "Uygulayın" at bounding box center [201, 284] width 17 height 6
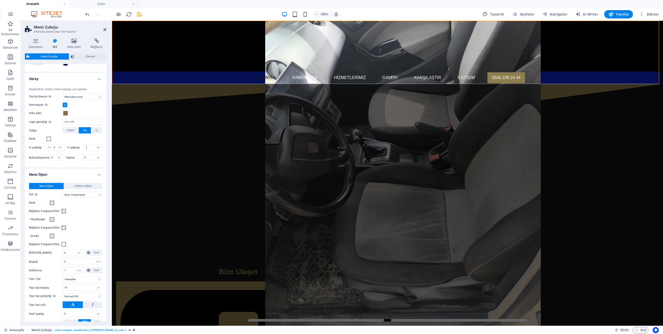
scroll to position [233, 0]
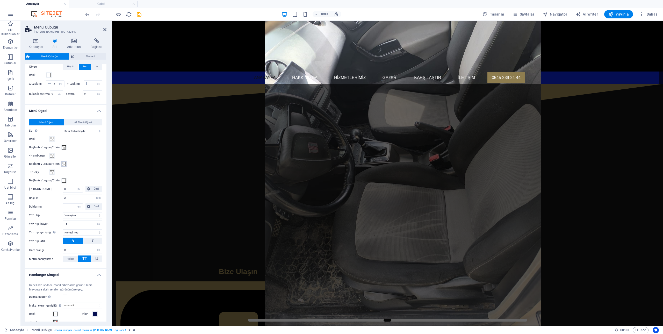
click at [63, 166] on span at bounding box center [64, 164] width 4 height 4
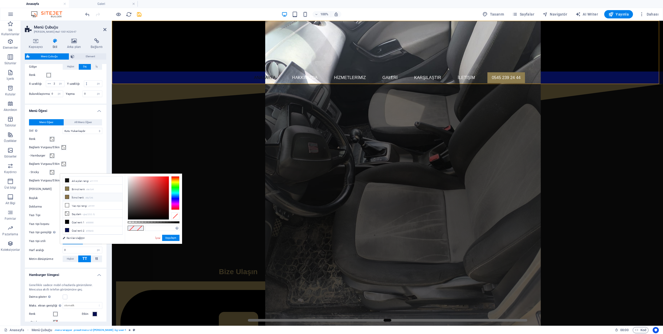
click at [74, 195] on li "İkincil renk #8a7246" at bounding box center [93, 197] width 60 height 8
click at [73, 187] on li "Birincil renk #8e7d4f" at bounding box center [93, 189] width 60 height 8
click at [86, 196] on li "İkincil renk #8a7246" at bounding box center [93, 197] width 60 height 8
type input "#8a7246"
click at [177, 237] on button "Uygulayın" at bounding box center [170, 238] width 17 height 6
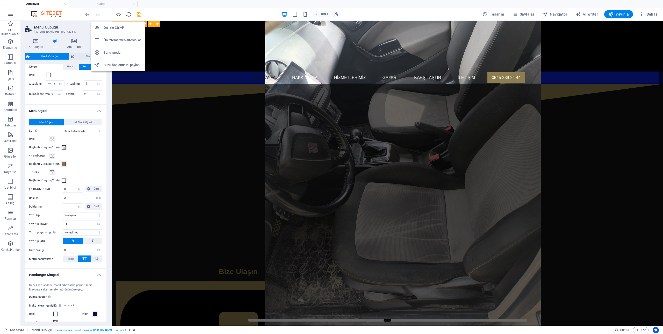
click at [119, 40] on h6 "Ön izleme web sitesini aç" at bounding box center [123, 40] width 38 height 6
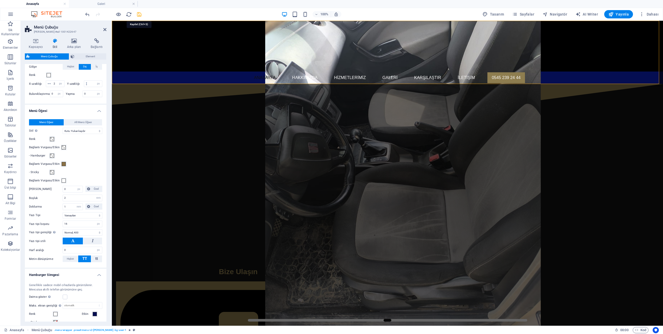
click at [140, 15] on icon "save" at bounding box center [139, 14] width 6 height 6
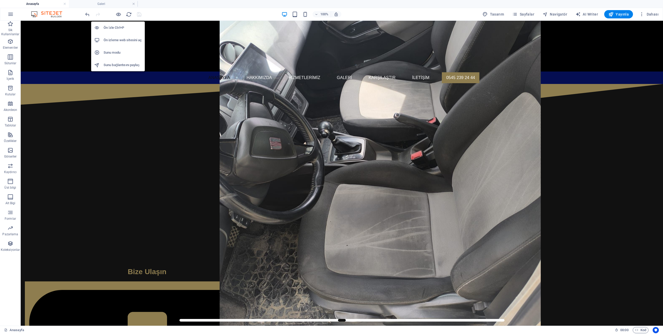
click at [119, 40] on h6 "Ön izleme web sitesini aç" at bounding box center [123, 40] width 38 height 6
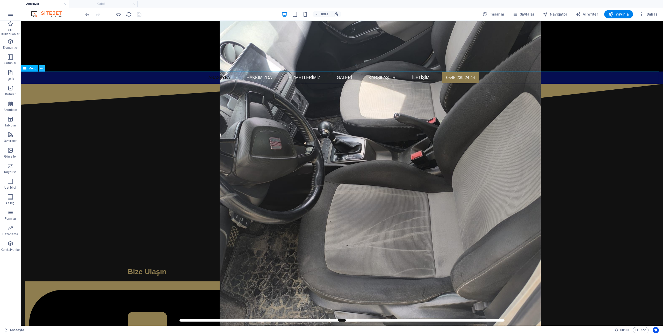
click at [43, 68] on icon at bounding box center [41, 68] width 3 height 5
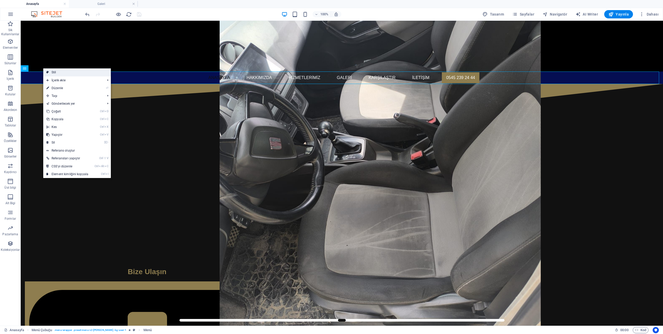
click at [55, 71] on link "Stil" at bounding box center [77, 72] width 68 height 8
select select "rem"
select select "sticky_menu"
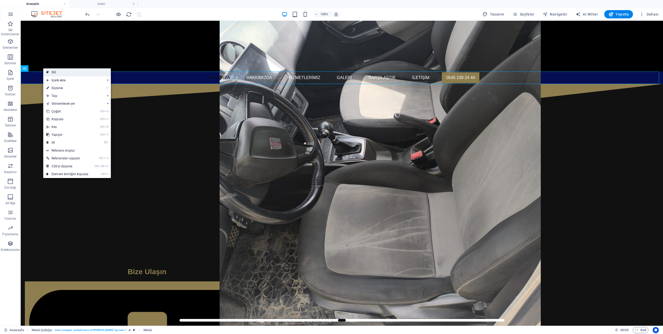
select select "px"
select select "hover_box_bottom"
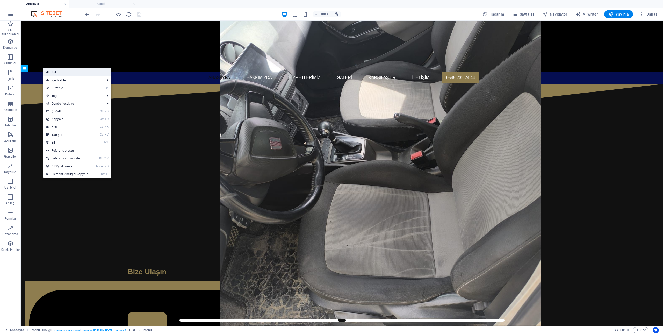
select select "px"
select select "rem"
select select "px"
select select "400"
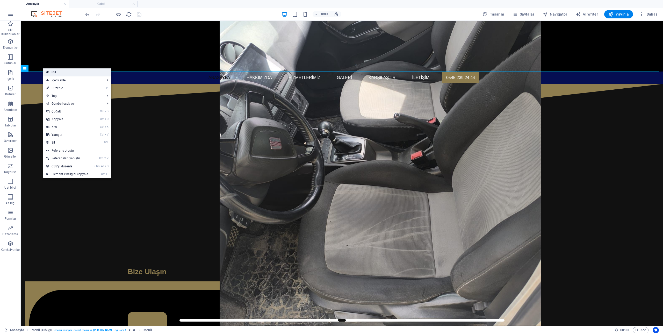
select select "px"
select select "%"
select select "rem"
select select "px"
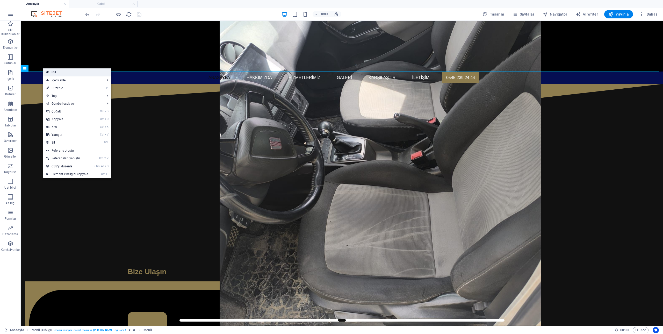
select select "preset-menu-v2-loki"
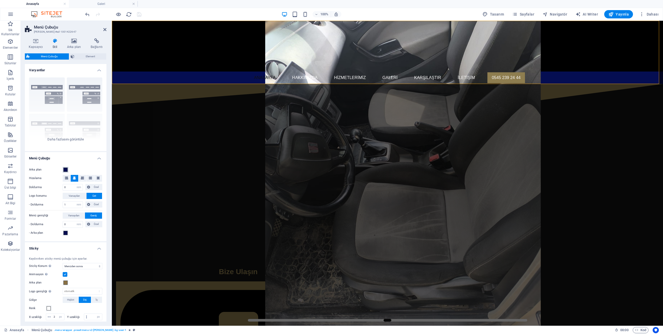
click at [65, 168] on span at bounding box center [65, 169] width 4 height 4
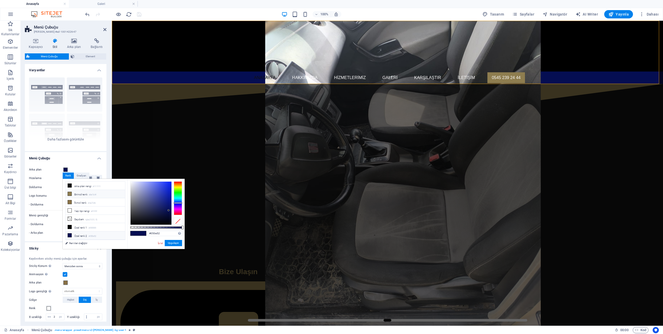
click at [81, 193] on li "Birincil renk #8e7d4f" at bounding box center [95, 194] width 60 height 8
click at [171, 242] on button "Uygulayın" at bounding box center [173, 243] width 17 height 6
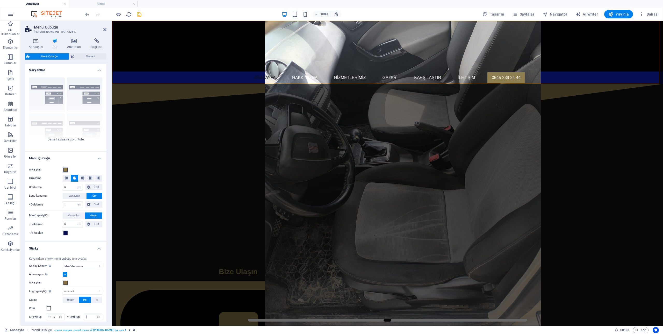
click at [67, 170] on span at bounding box center [65, 169] width 4 height 4
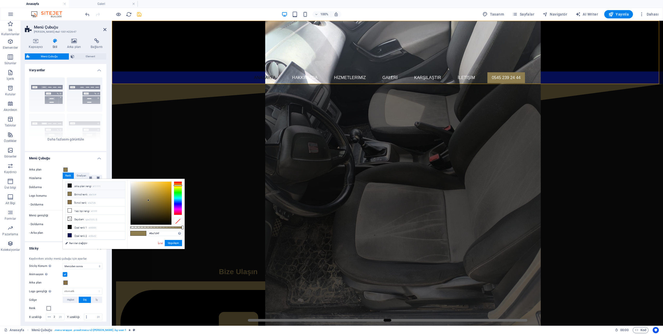
click at [73, 185] on li "Arka plan rengi #111111" at bounding box center [95, 185] width 60 height 8
type input "#111111"
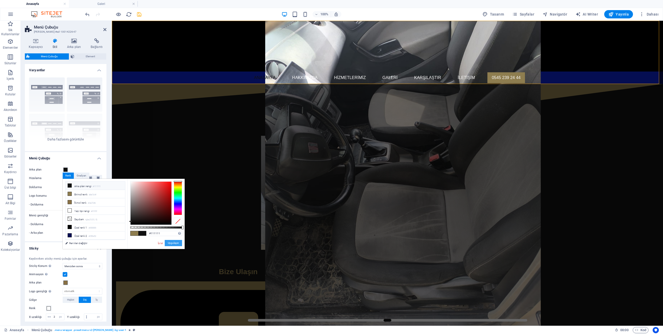
click at [177, 244] on button "Uygulayın" at bounding box center [173, 243] width 17 height 6
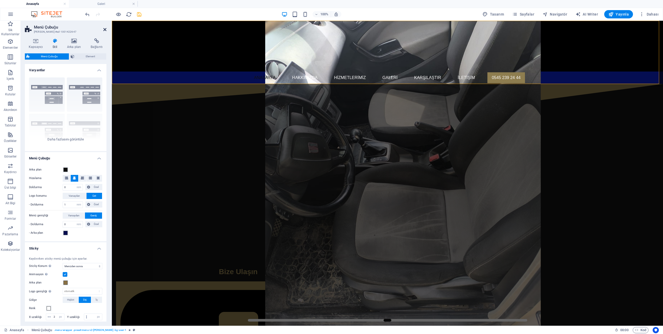
click at [104, 30] on icon at bounding box center [104, 29] width 3 height 4
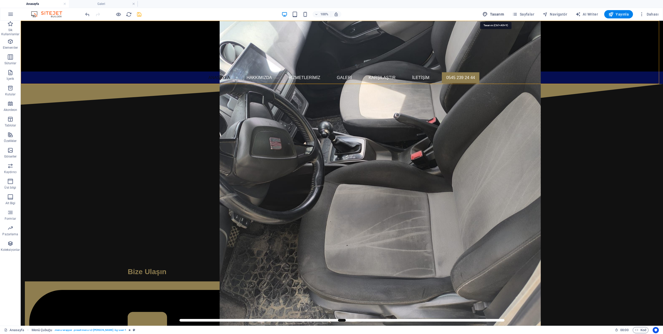
click at [497, 13] on span "Tasarım" at bounding box center [492, 14] width 21 height 5
select select "px"
select select "400"
select select "px"
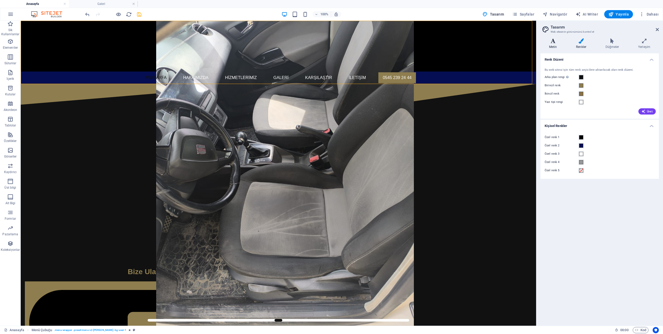
click at [554, 41] on icon at bounding box center [552, 40] width 25 height 5
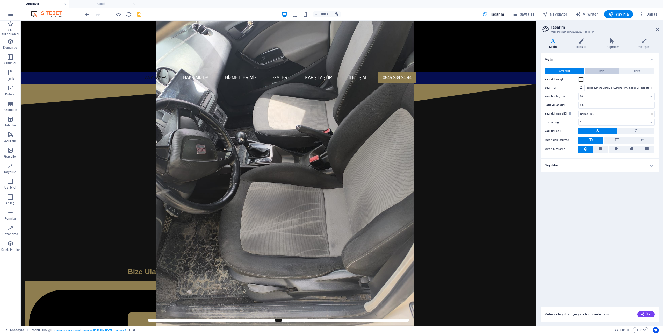
click at [599, 69] on span "Bold" at bounding box center [601, 71] width 5 height 6
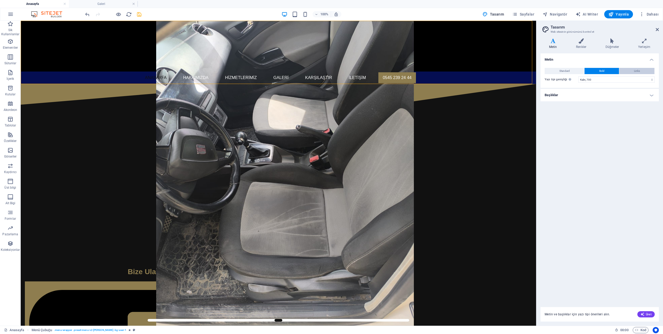
click at [634, 72] on span "Links" at bounding box center [637, 71] width 6 height 6
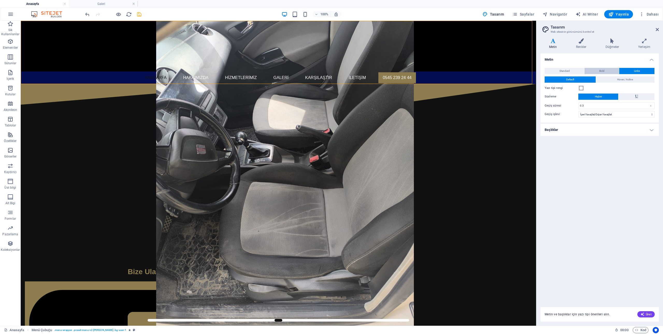
click at [590, 68] on button "Bold" at bounding box center [601, 71] width 34 height 6
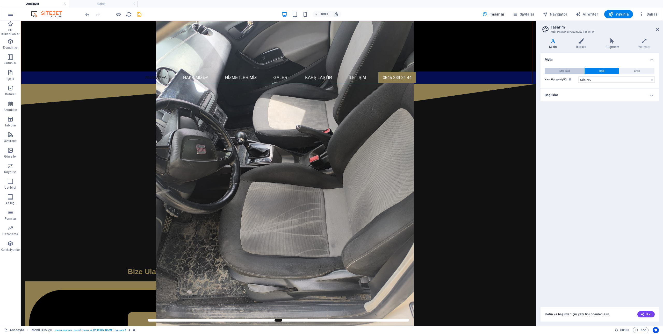
click at [568, 68] on span "Standard" at bounding box center [564, 71] width 10 height 6
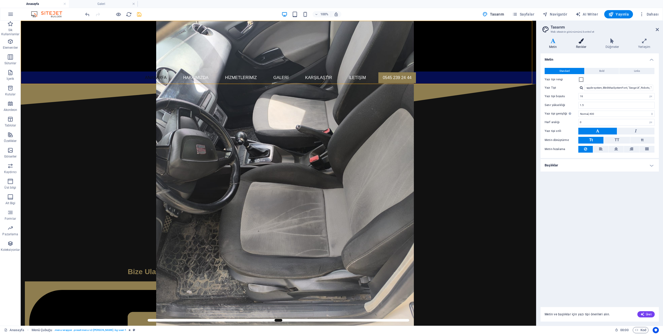
click at [584, 42] on icon at bounding box center [580, 40] width 27 height 5
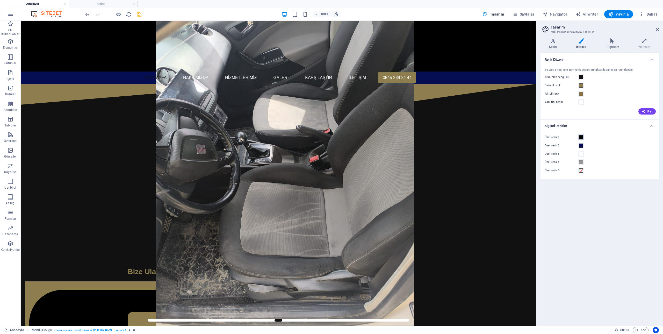
click at [580, 138] on span at bounding box center [581, 137] width 4 height 4
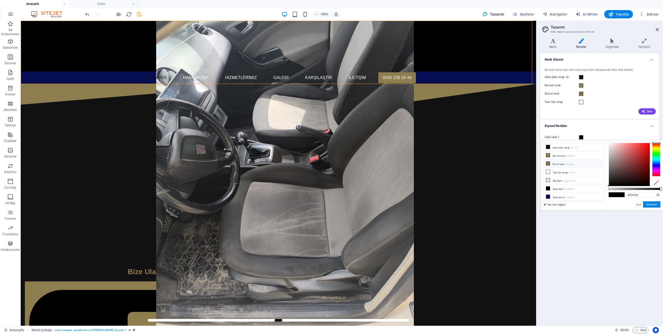
click at [555, 162] on li "İkincil renk #8a7246" at bounding box center [574, 163] width 60 height 8
type input "#8a7246"
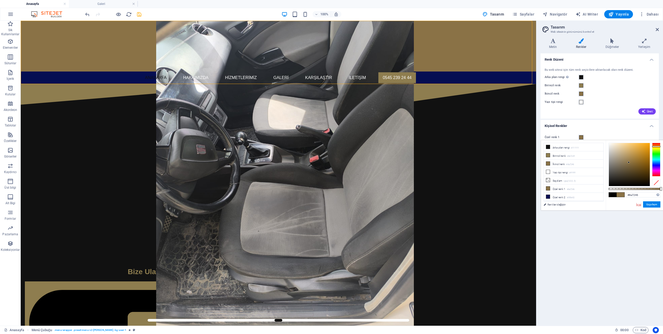
click at [637, 204] on link "İptal" at bounding box center [639, 204] width 6 height 4
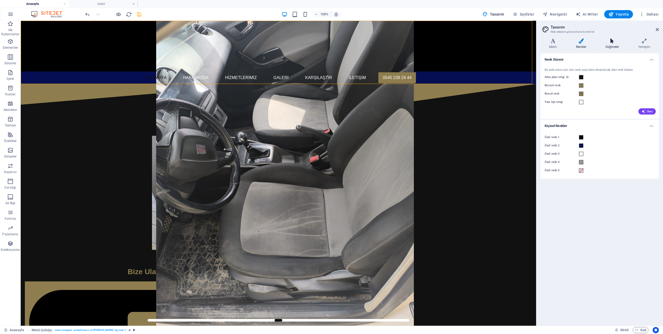
click at [612, 45] on h4 "Düğmeler" at bounding box center [613, 43] width 33 height 11
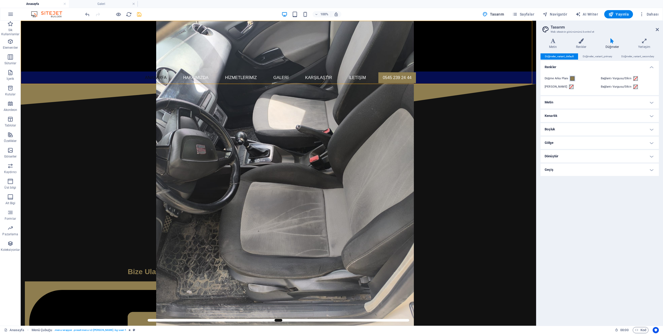
click at [571, 78] on span at bounding box center [572, 78] width 4 height 4
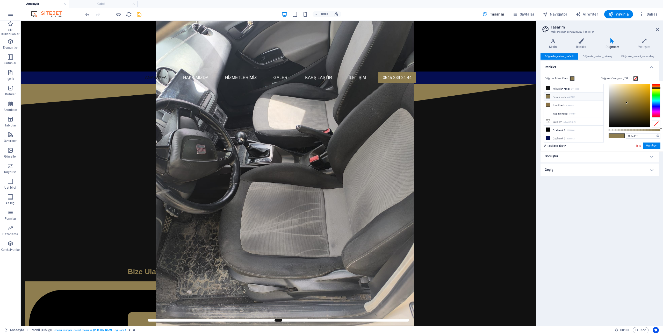
click at [642, 181] on div "Düğmeler_variant_default Düğmeler_variant_primary Düğmeler_variant_secondary Re…" at bounding box center [599, 187] width 118 height 268
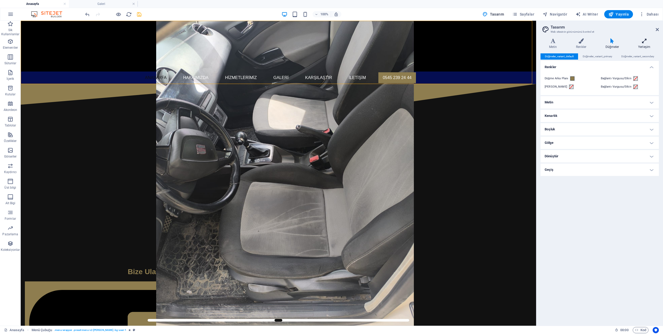
click at [645, 42] on icon at bounding box center [643, 40] width 29 height 5
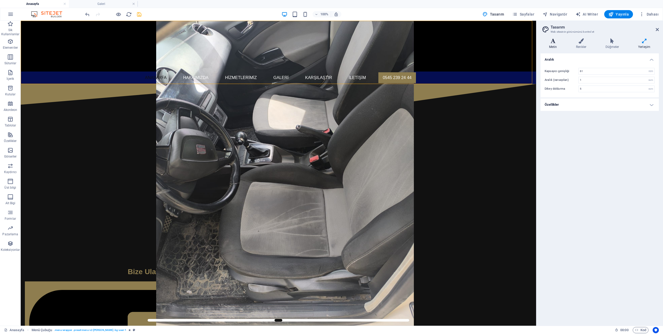
click at [550, 42] on icon at bounding box center [552, 40] width 25 height 5
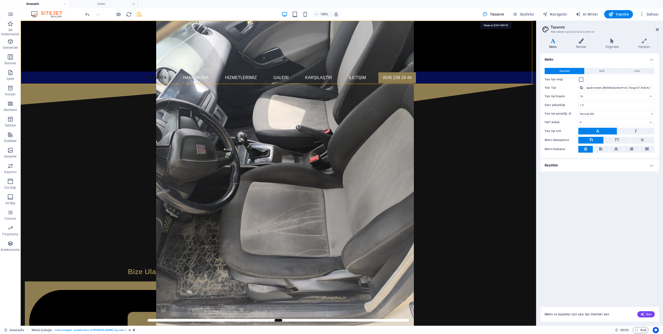
click at [493, 12] on span "Tasarım" at bounding box center [492, 14] width 21 height 5
click at [655, 29] on icon at bounding box center [656, 29] width 3 height 4
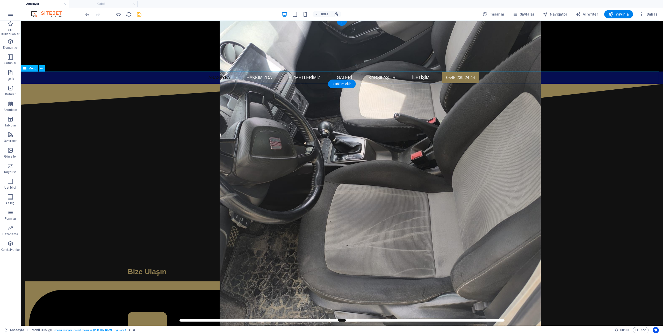
click at [218, 78] on nav "Anasayfa Hakkımızda Hizmetlerimiz Galeri Karşılaştır İletişim 0545 239 24 44" at bounding box center [342, 77] width 642 height 12
click at [43, 69] on icon at bounding box center [41, 68] width 3 height 5
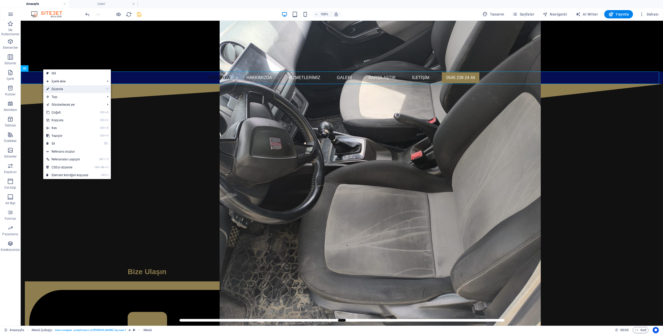
click at [62, 90] on link "⏎ Düzenle" at bounding box center [67, 89] width 48 height 8
select select
select select "2"
select select
select select "3"
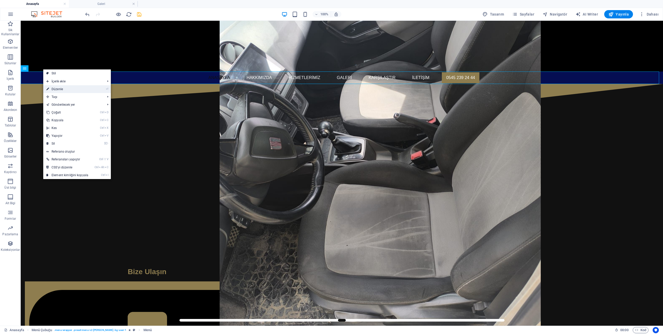
select select
select select "4"
select select "5"
select select "primary"
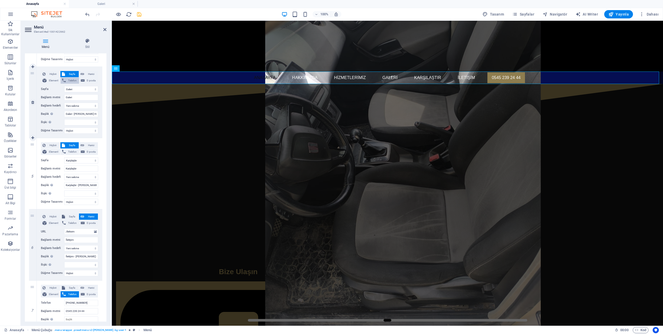
scroll to position [259, 0]
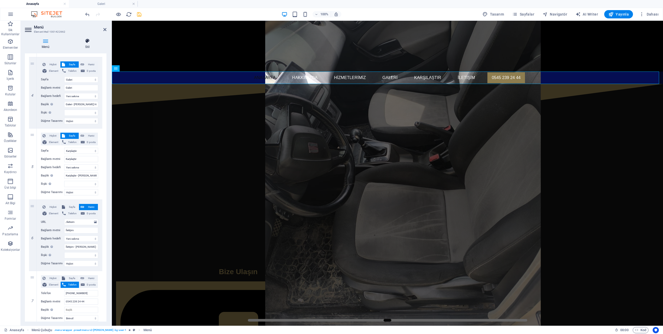
click at [87, 41] on icon at bounding box center [87, 40] width 38 height 5
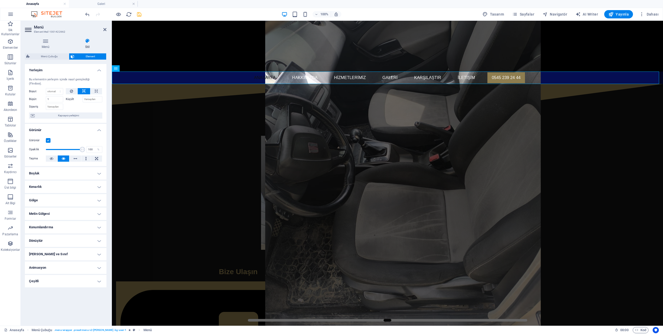
click at [55, 171] on h4 "Boşluk" at bounding box center [66, 173] width 82 height 12
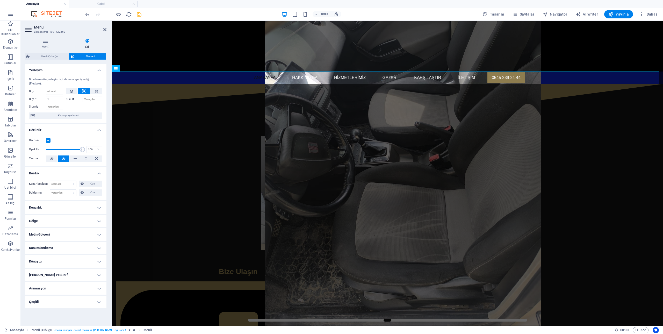
click at [56, 206] on h4 "Kenarlık" at bounding box center [66, 207] width 82 height 12
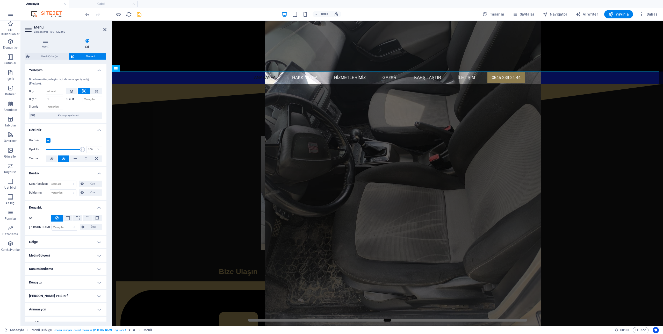
click at [59, 238] on h4 "Gölge" at bounding box center [66, 242] width 82 height 12
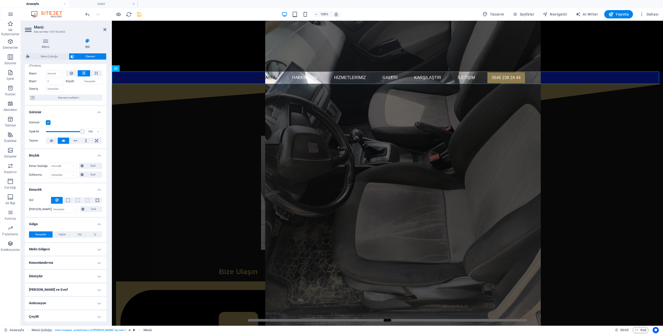
scroll to position [19, 0]
click at [131, 69] on button at bounding box center [133, 68] width 6 height 6
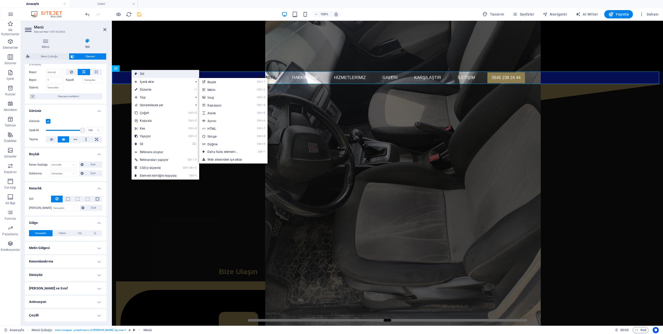
click at [145, 75] on link "Stil" at bounding box center [166, 74] width 68 height 8
select select "rem"
select select "sticky_menu"
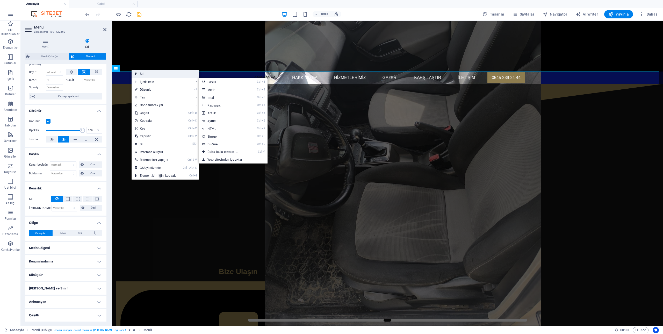
select select "px"
select select "hover_box_bottom"
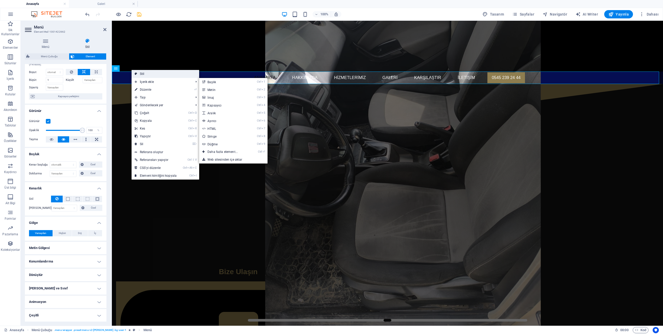
select select "px"
select select "rem"
select select "px"
select select "400"
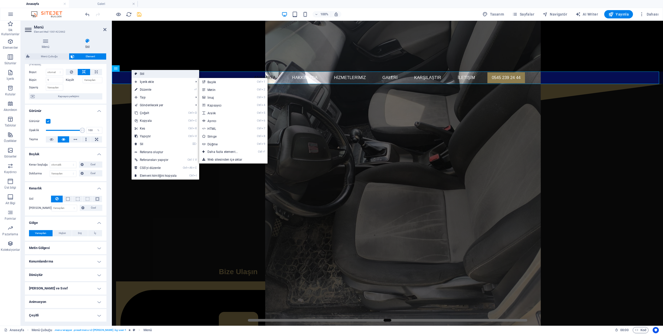
select select "px"
select select "%"
select select "rem"
select select "px"
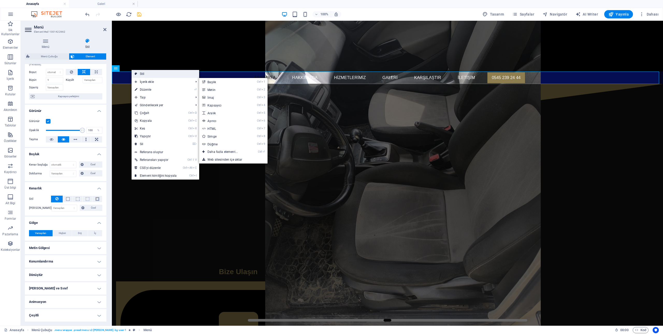
select select "preset-menu-v2-loki"
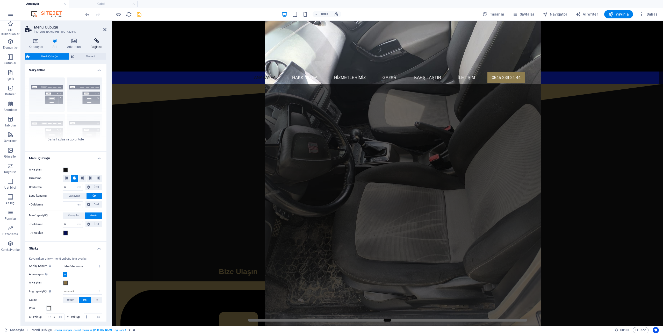
click at [98, 42] on icon at bounding box center [97, 40] width 20 height 5
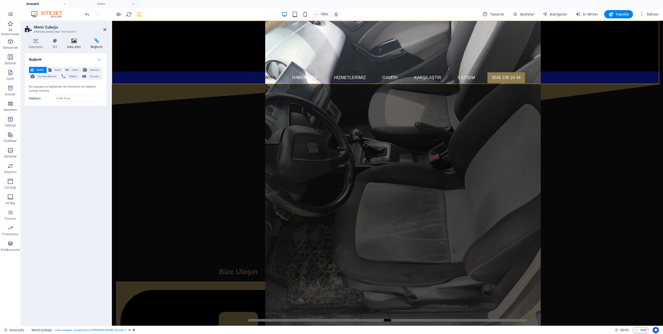
click at [71, 43] on icon at bounding box center [73, 40] width 21 height 5
click at [31, 91] on span at bounding box center [33, 91] width 6 height 6
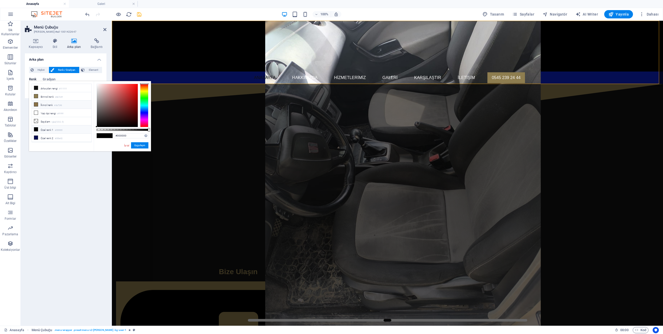
click at [45, 105] on li "İkincil renk #8a7246" at bounding box center [62, 104] width 60 height 8
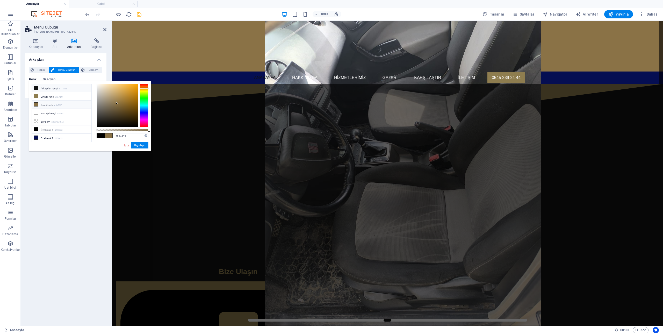
click at [44, 88] on li "Arka plan rengi #111111" at bounding box center [62, 88] width 60 height 8
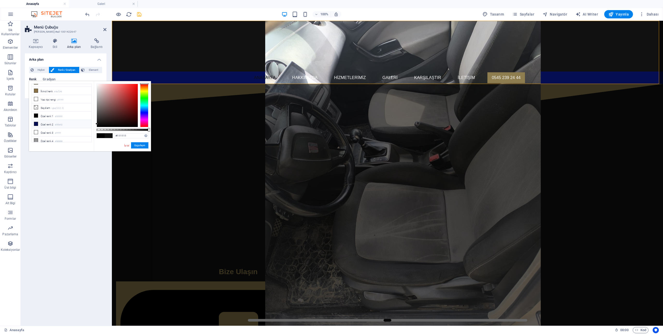
scroll to position [14, 0]
click at [53, 114] on li "Özel renk 1 #000000" at bounding box center [62, 115] width 60 height 8
type input "#000000"
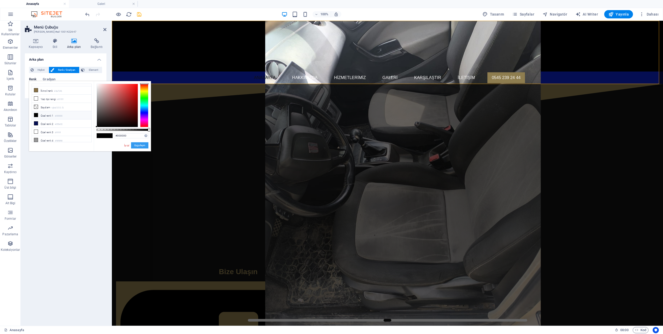
drag, startPoint x: 139, startPoint y: 144, endPoint x: 0, endPoint y: 110, distance: 143.3
click at [139, 144] on button "Uygulayın" at bounding box center [139, 145] width 17 height 6
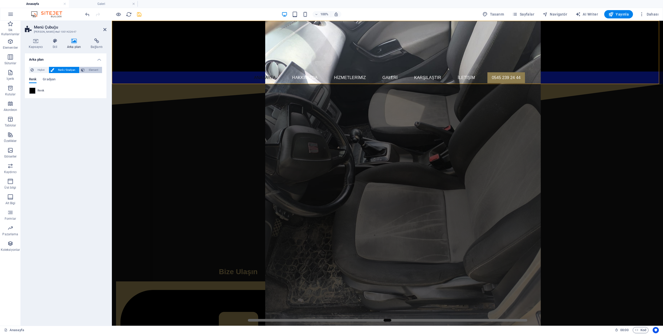
click at [93, 71] on span "Element" at bounding box center [93, 70] width 14 height 6
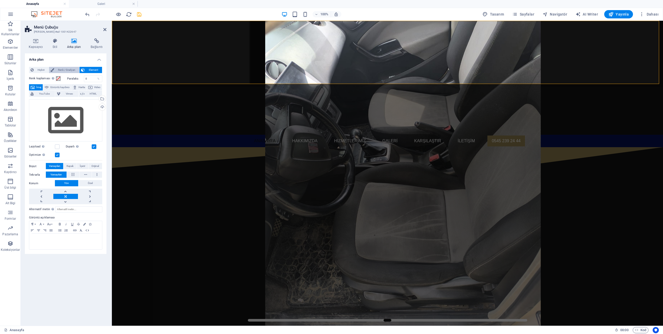
click at [73, 68] on span "Renk / Gradyan" at bounding box center [67, 70] width 22 height 6
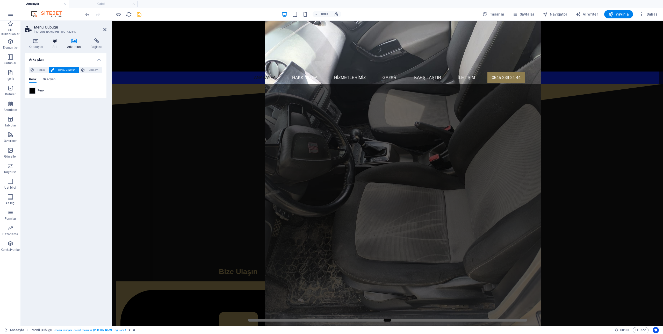
click at [54, 40] on icon at bounding box center [55, 40] width 12 height 5
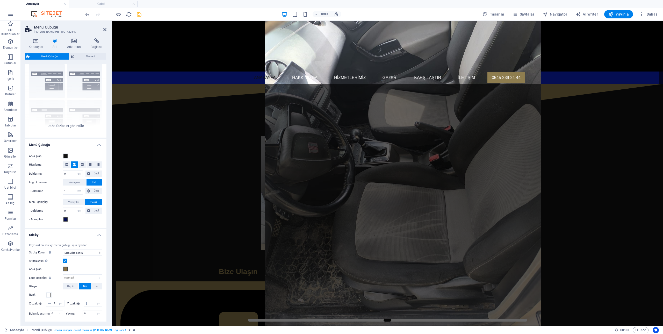
scroll to position [52, 0]
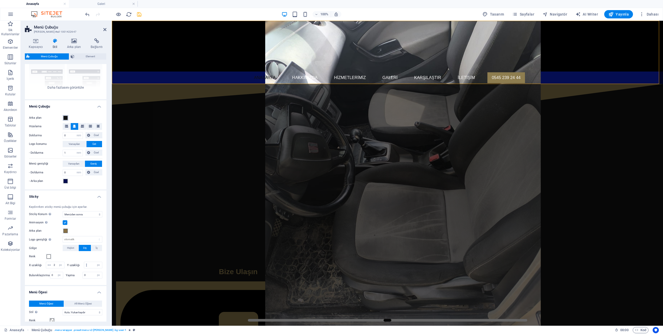
click at [64, 118] on span at bounding box center [65, 118] width 4 height 4
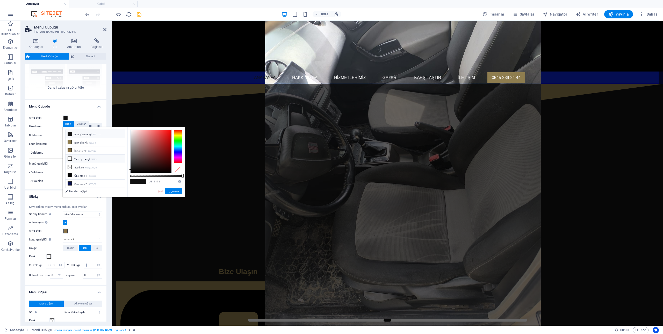
click at [83, 156] on li "Yazı tipi rengi #ffffff" at bounding box center [95, 159] width 60 height 8
click at [175, 190] on button "Uygulayın" at bounding box center [173, 191] width 17 height 6
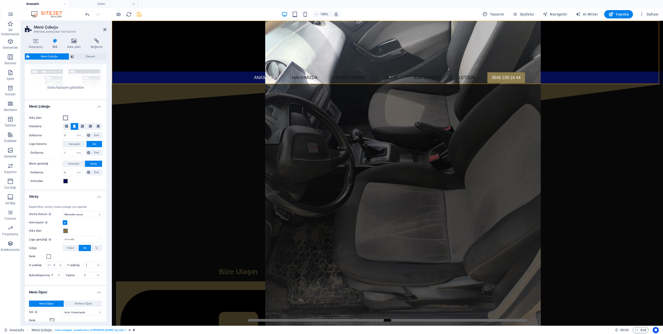
click at [64, 119] on span at bounding box center [65, 118] width 4 height 4
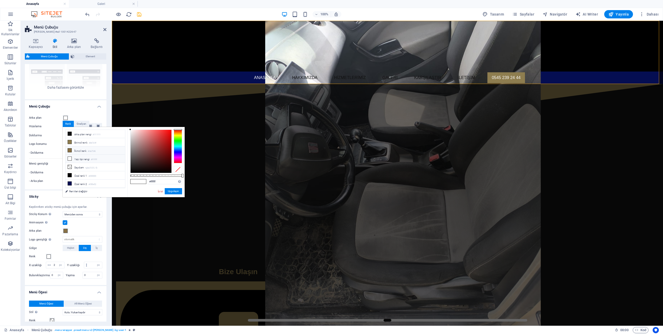
click at [78, 151] on li "İkincil renk #8a7246" at bounding box center [95, 150] width 60 height 8
click at [178, 191] on button "Uygulayın" at bounding box center [173, 191] width 17 height 6
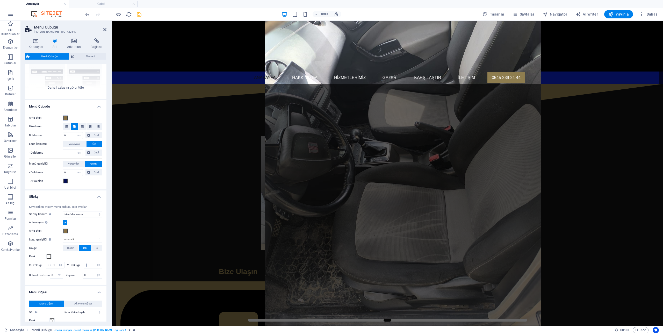
click at [67, 120] on button "Arka plan" at bounding box center [66, 118] width 6 height 6
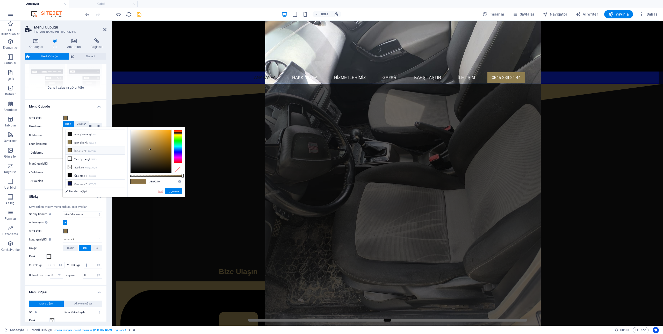
click at [159, 191] on link "İptal" at bounding box center [160, 191] width 6 height 4
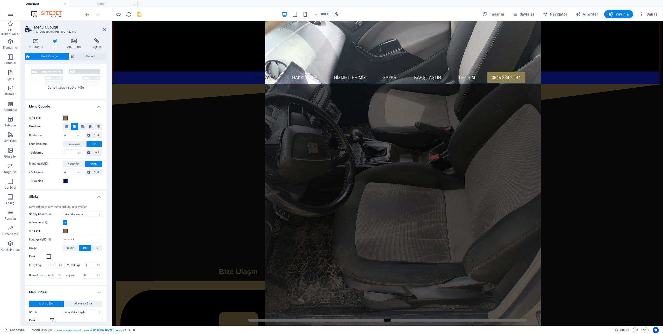
click at [64, 116] on span at bounding box center [65, 118] width 4 height 4
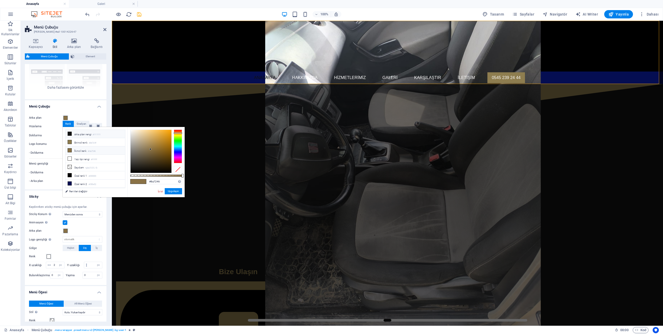
click at [73, 135] on li "Arka plan rengi #111111" at bounding box center [95, 134] width 60 height 8
type input "#111111"
click at [176, 190] on button "Uygulayın" at bounding box center [173, 191] width 17 height 6
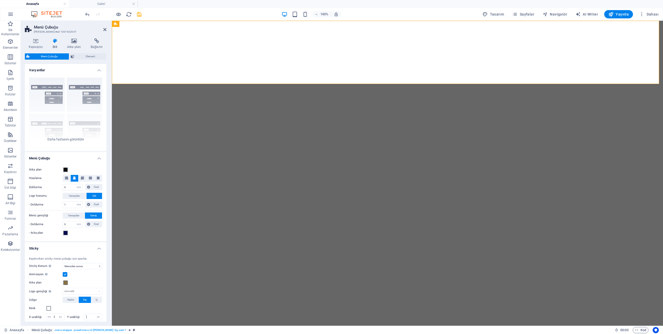
select select "rem"
select select "sticky_menu"
select select "px"
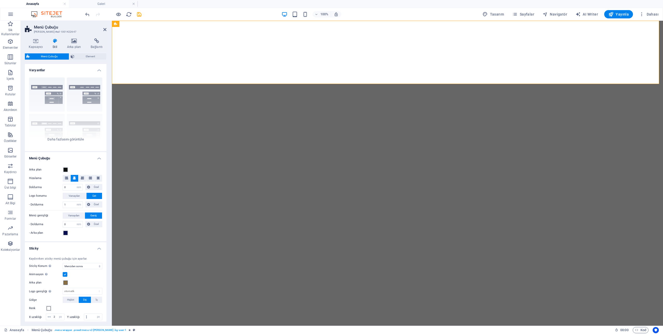
select select "px"
select select "hover_box_bottom"
select select "px"
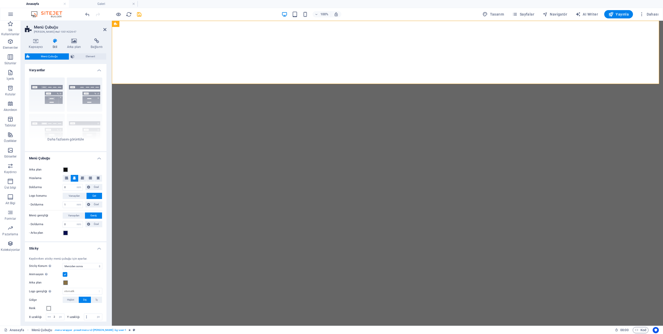
select select "rem"
select select "px"
select select "400"
select select "px"
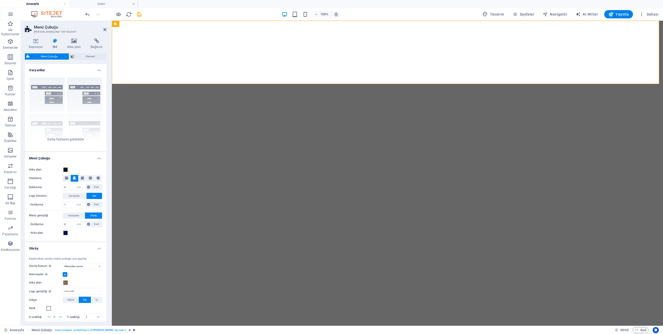
select select "%"
select select "rem"
select select "px"
select select "preset-menu-v2-loki"
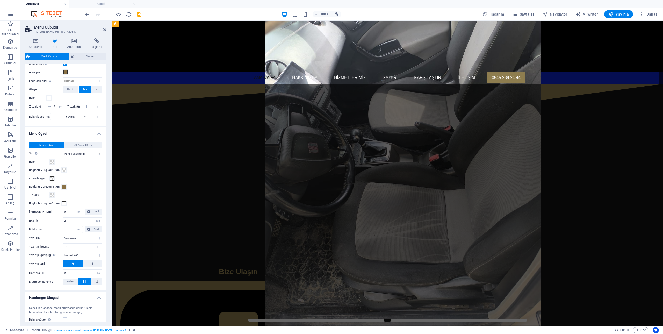
scroll to position [207, 0]
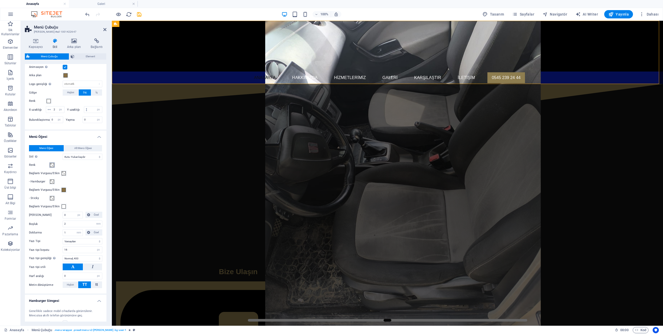
click at [51, 167] on span at bounding box center [52, 165] width 4 height 4
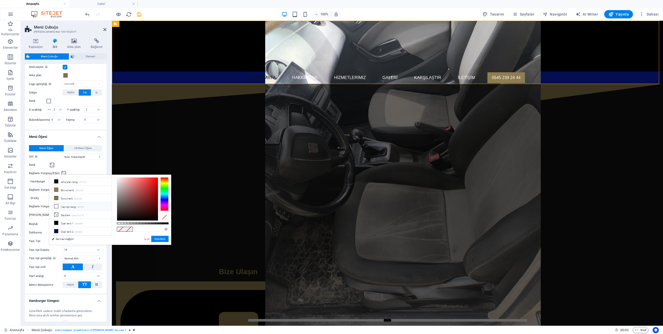
click at [63, 206] on li "Yazı tipi rengi #ffffff" at bounding box center [82, 206] width 60 height 8
type input "#ffffff"
click at [56, 204] on icon at bounding box center [56, 206] width 4 height 4
click at [157, 237] on button "Uygulayın" at bounding box center [159, 239] width 17 height 6
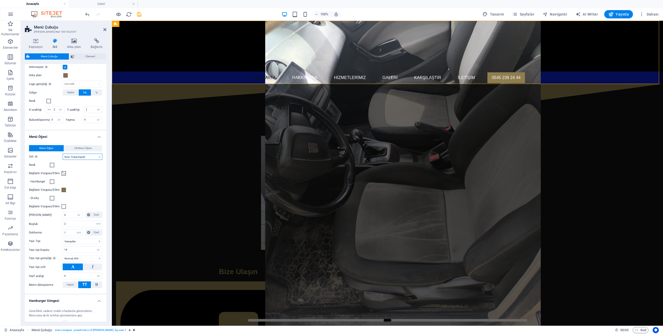
click at [73, 160] on select "Düz Metin rengi Kutu: Solma Kutu: Dikey çevir Kutu: Yatay çevir Kutu: Aşağı kay…" at bounding box center [83, 157] width 40 height 6
click at [63, 160] on select "Düz Metin rengi Kutu: Solma Kutu: Dikey çevir Kutu: Yatay çevir Kutu: Aşağı kay…" at bounding box center [83, 157] width 40 height 6
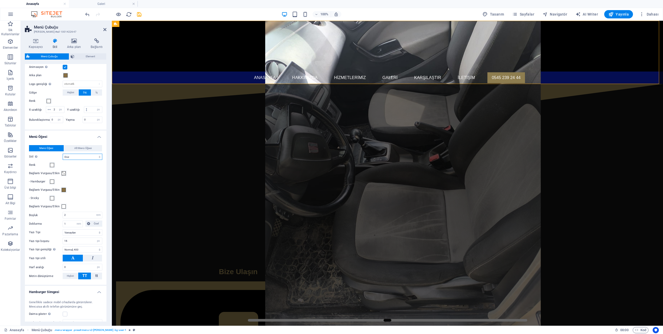
click at [72, 160] on select "Düz Metin rengi Kutu: Solma Kutu: Dikey çevir Kutu: Yatay çevir Kutu: Aşağı kay…" at bounding box center [83, 157] width 40 height 6
select select "hover_box_vertical"
click at [63, 160] on select "Düz Metin rengi Kutu: Solma Kutu: Dikey çevir Kutu: Yatay çevir Kutu: Aşağı kay…" at bounding box center [83, 157] width 40 height 6
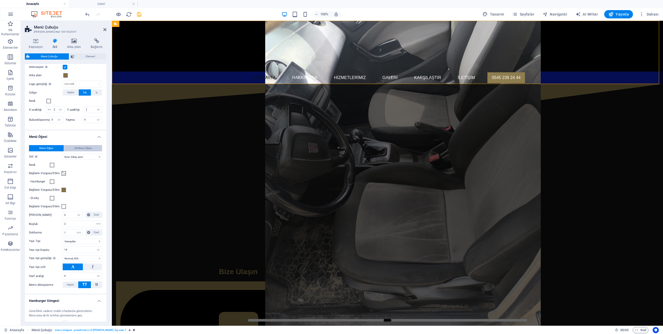
click at [78, 151] on span "Alt Menü Öğesi" at bounding box center [82, 148] width 17 height 6
select select
click at [77, 160] on select "Düz Metin rengi Kutu: Solma Kutu: Dikey çevir Kutu: Yatay çevir Kutu: Aşağı kay…" at bounding box center [83, 157] width 40 height 6
click at [55, 151] on button "Menü Öğesi" at bounding box center [46, 148] width 35 height 6
click at [71, 160] on select "Düz Metin rengi Kutu: Solma Kutu: Dikey çevir Kutu: Yatay çevir Kutu: Aşağı kay…" at bounding box center [83, 157] width 40 height 6
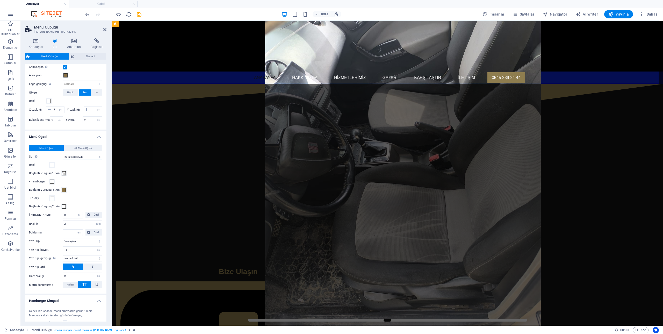
click at [63, 160] on select "Düz Metin rengi Kutu: Solma Kutu: Dikey çevir Kutu: Yatay çevir Kutu: Aşağı kay…" at bounding box center [83, 157] width 40 height 6
click at [79, 160] on select "Düz Metin rengi Kutu: Solma Kutu: Dikey çevir Kutu: Yatay çevir Kutu: Aşağı kay…" at bounding box center [83, 157] width 40 height 6
click at [63, 160] on select "Düz Metin rengi Kutu: Solma Kutu: Dikey çevir Kutu: Yatay çevir Kutu: Aşağı kay…" at bounding box center [83, 157] width 40 height 6
click at [79, 160] on select "Düz Metin rengi Kutu: Solma Kutu: Dikey çevir Kutu: Yatay çevir Kutu: Aşağı kay…" at bounding box center [83, 157] width 40 height 6
click at [63, 160] on select "Düz Metin rengi Kutu: Solma Kutu: Dikey çevir Kutu: Yatay çevir Kutu: Aşağı kay…" at bounding box center [83, 157] width 40 height 6
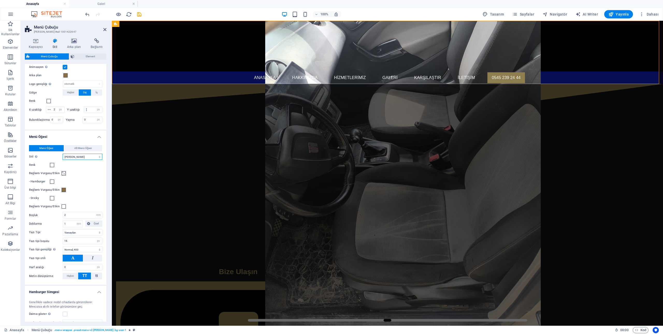
click at [77, 160] on select "Düz Metin rengi Kutu: Solma Kutu: Dikey çevir Kutu: Yatay çevir Kutu: Aşağı kay…" at bounding box center [83, 157] width 40 height 6
click at [63, 160] on select "Düz Metin rengi Kutu: Solma Kutu: Dikey çevir Kutu: Yatay çevir Kutu: Aşağı kay…" at bounding box center [83, 157] width 40 height 6
click at [76, 160] on select "Düz Metin rengi Kutu: Solma Kutu: Dikey çevir Kutu: Yatay çevir Kutu: Aşağı kay…" at bounding box center [83, 157] width 40 height 6
click at [63, 160] on select "Düz Metin rengi Kutu: Solma Kutu: Dikey çevir Kutu: Yatay çevir Kutu: Aşağı kay…" at bounding box center [83, 157] width 40 height 6
click at [93, 160] on select "Düz Metin rengi Kutu: Solma Kutu: Dikey çevir Kutu: Yatay çevir Kutu: Aşağı kay…" at bounding box center [83, 157] width 40 height 6
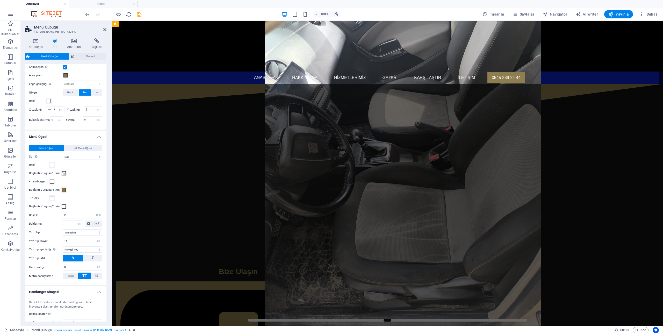
select select "hover_border_vertical"
click at [63, 160] on select "Düz Metin rengi Kutu: Solma Kutu: Dikey çevir Kutu: Yatay çevir Kutu: Aşağı kay…" at bounding box center [83, 157] width 40 height 6
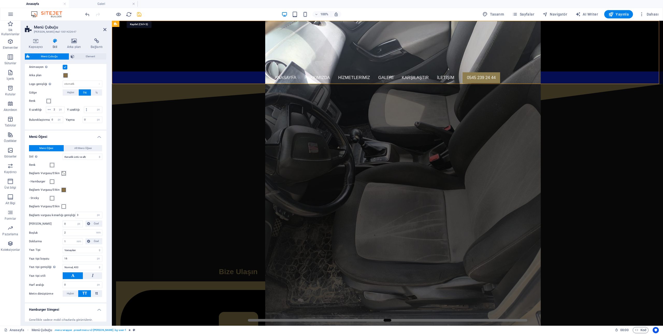
click at [140, 14] on icon "save" at bounding box center [139, 14] width 6 height 6
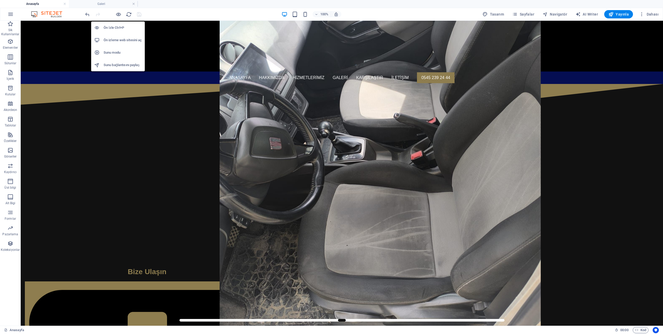
click at [120, 40] on h6 "Ön izleme web sitesini aç" at bounding box center [123, 40] width 38 height 6
